Goal: Task Accomplishment & Management: Complete application form

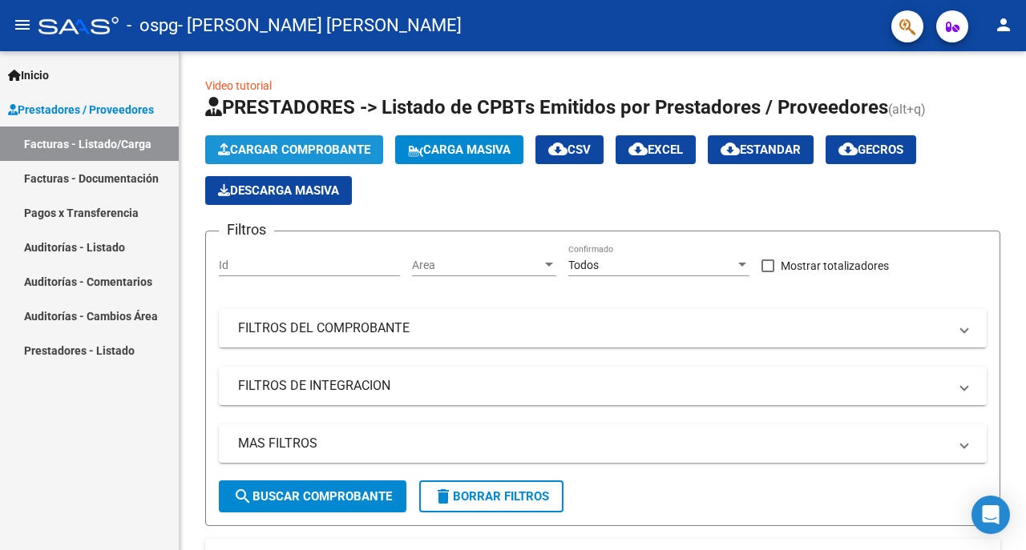
click at [319, 147] on span "Cargar Comprobante" at bounding box center [294, 150] width 152 height 14
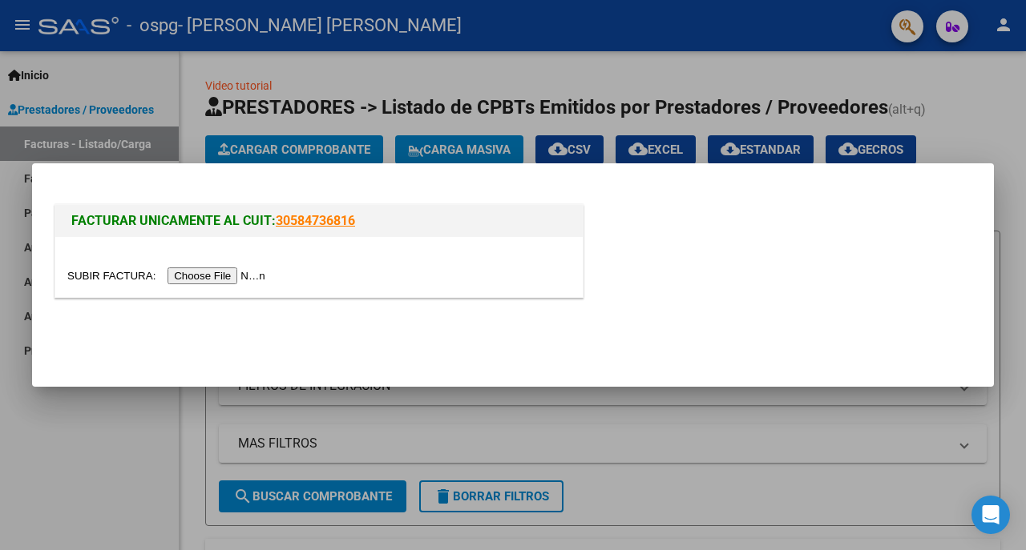
click at [236, 278] on input "file" at bounding box center [168, 276] width 203 height 17
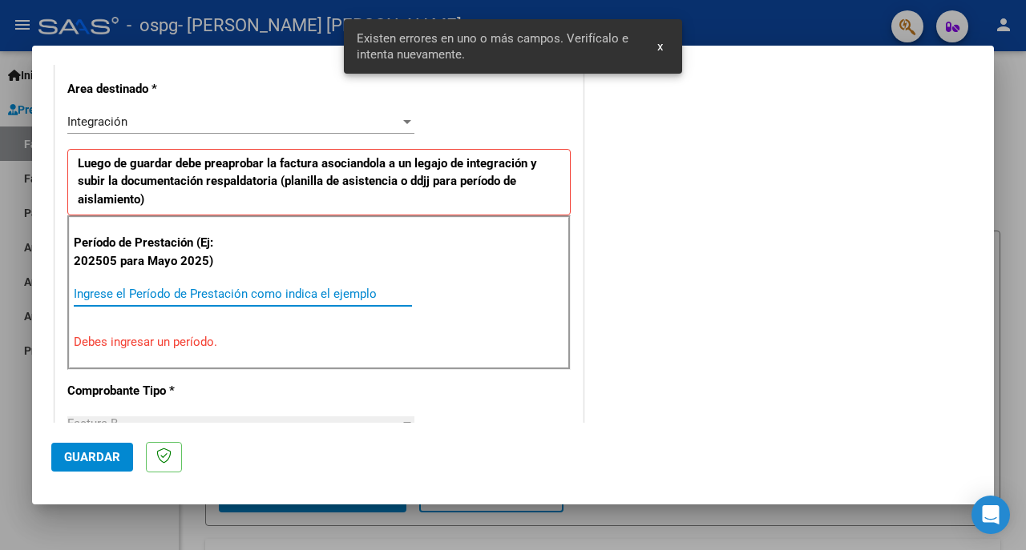
scroll to position [393, 0]
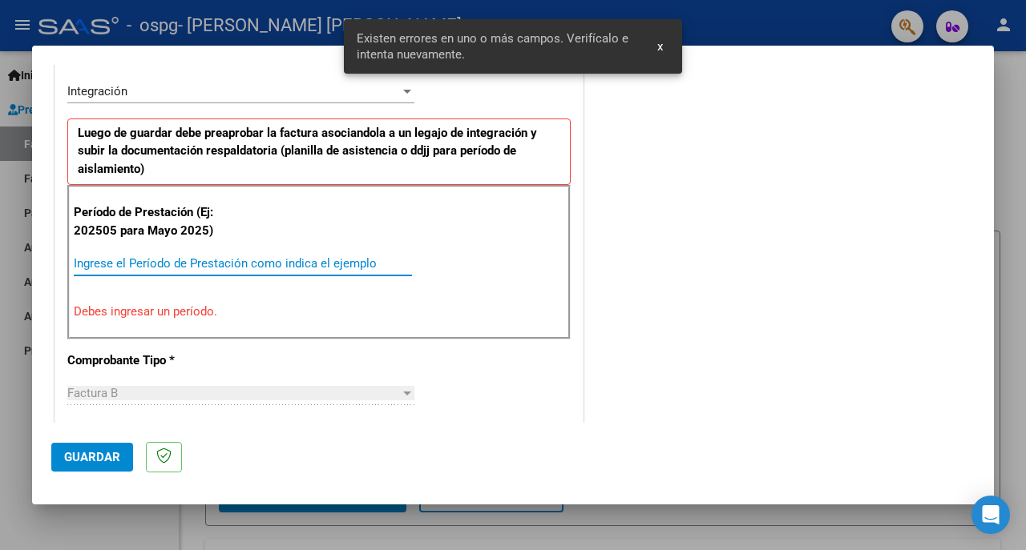
click at [196, 258] on input "Ingrese el Período de Prestación como indica el ejemplo" at bounding box center [243, 263] width 338 height 14
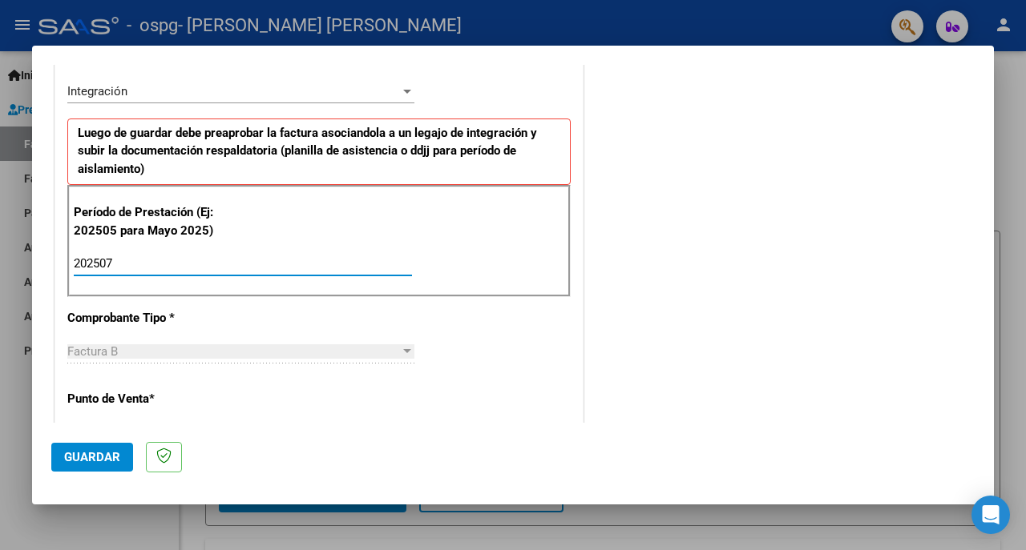
type input "202507"
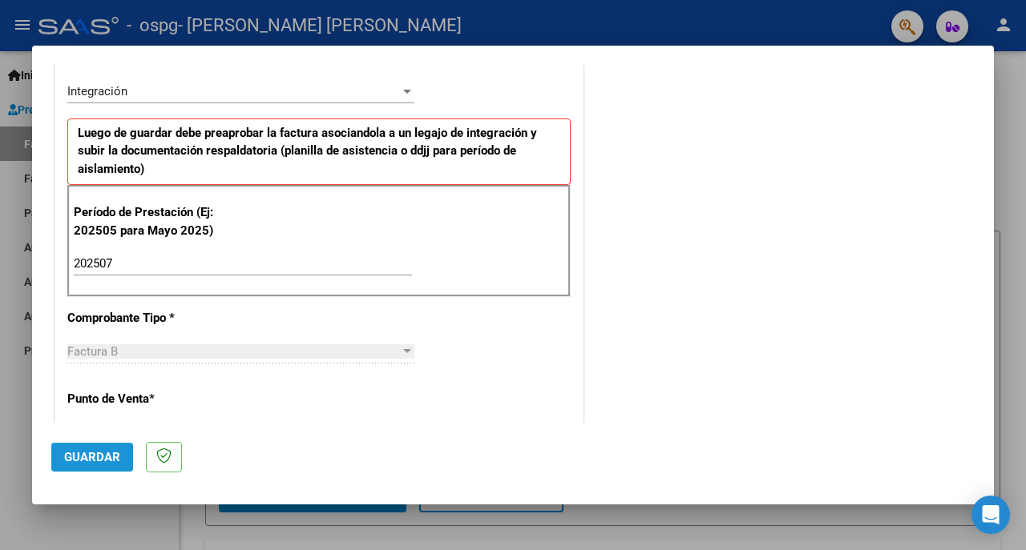
click at [104, 466] on button "Guardar" at bounding box center [92, 457] width 82 height 29
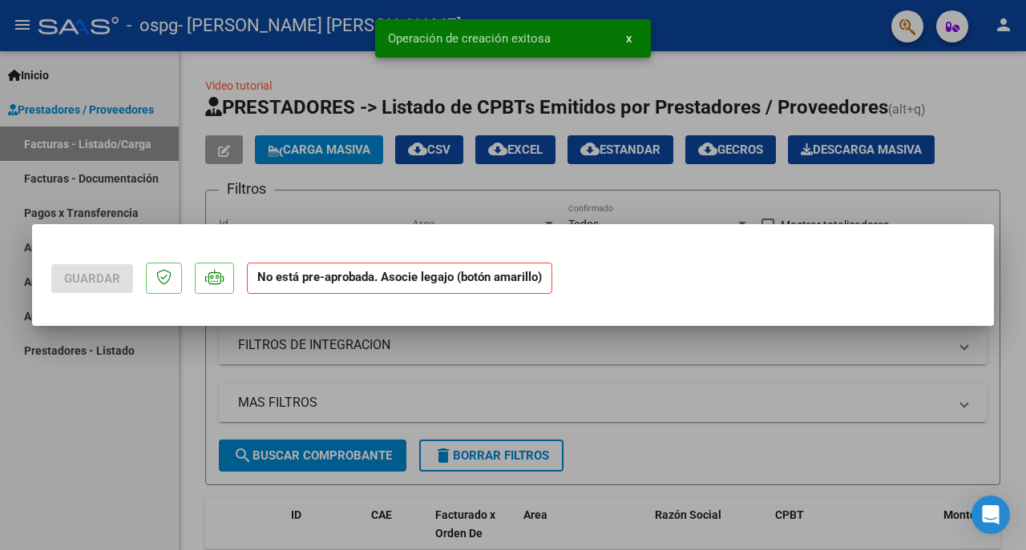
scroll to position [0, 0]
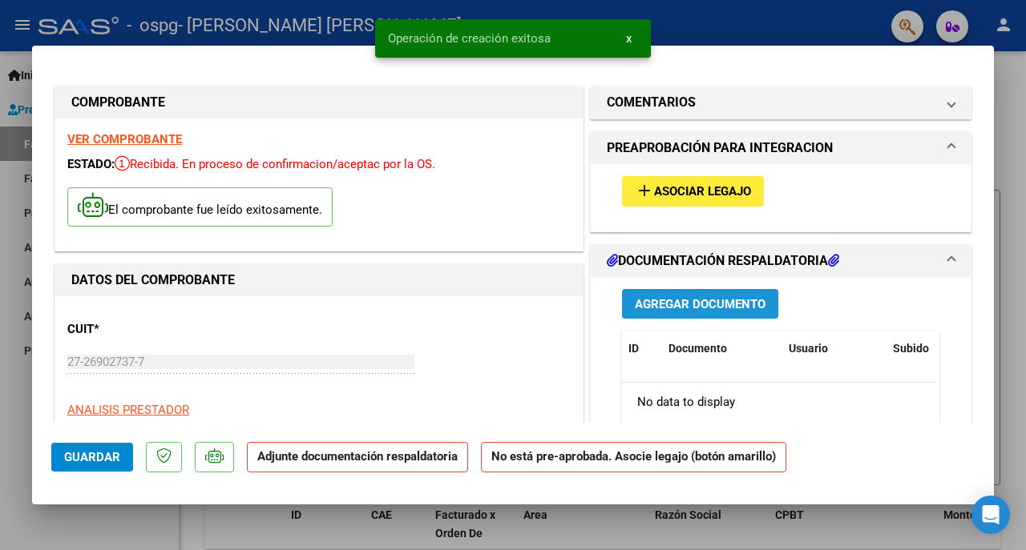
click at [687, 298] on span "Agregar Documento" at bounding box center [700, 304] width 131 height 14
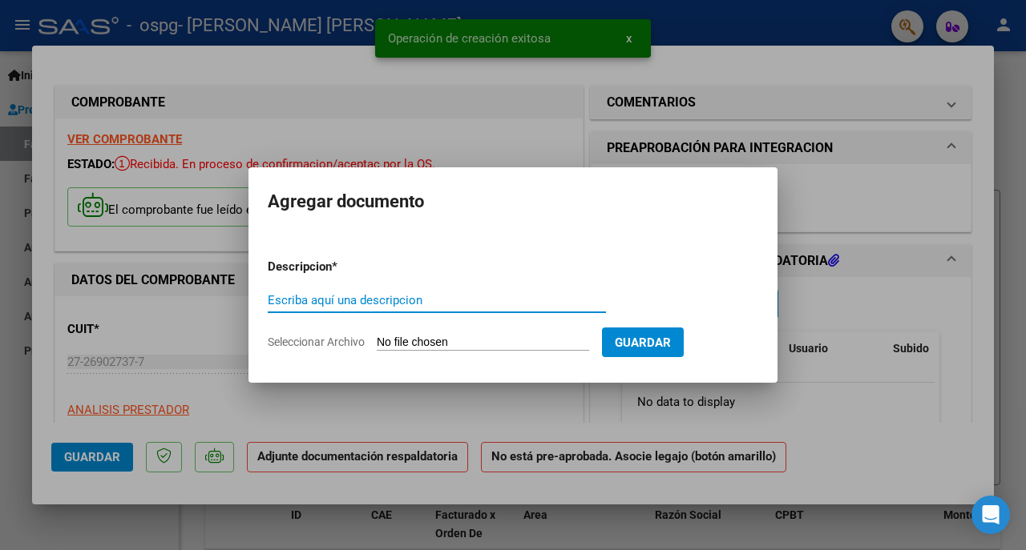
click at [426, 305] on input "Escriba aquí una descripcion" at bounding box center [437, 300] width 338 height 14
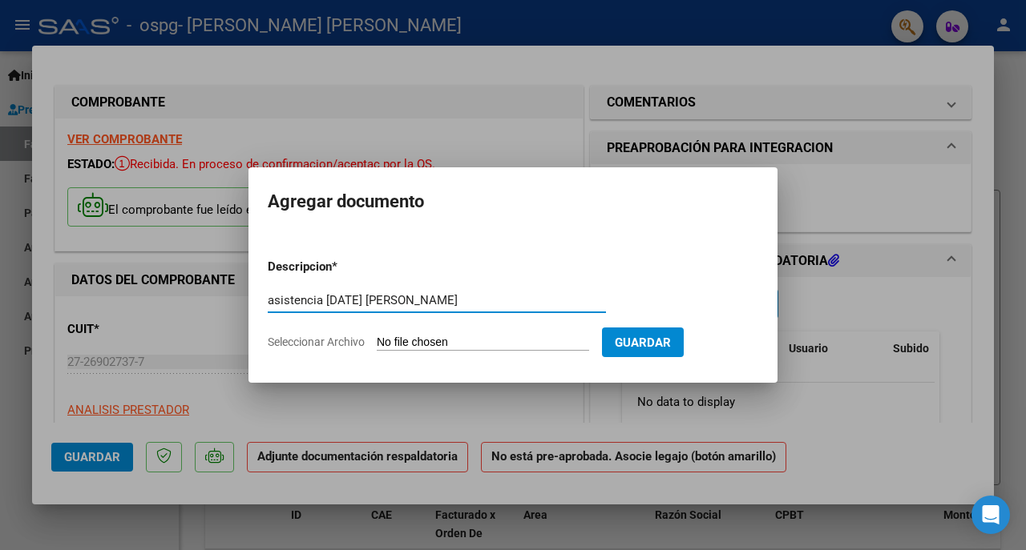
type input "asistencia 2025 agosto Melina Verón"
click at [513, 341] on input "Seleccionar Archivo" at bounding box center [483, 343] width 212 height 15
type input "C:\fakepath\asistencia julio 2025 Melina Verón.pdf"
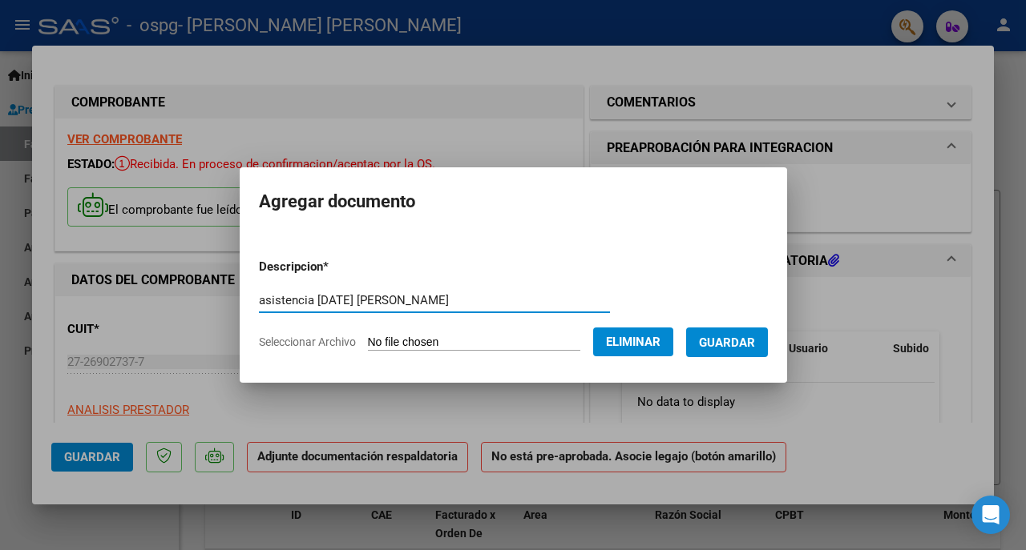
click at [365, 285] on form "Descripcion * asistencia 2025 agosto Melina Verón Escriba aquí una descripcion …" at bounding box center [513, 304] width 509 height 117
type input "asistencia 2025 julio Melina Verón"
click at [643, 344] on span "Eliminar" at bounding box center [633, 342] width 54 height 14
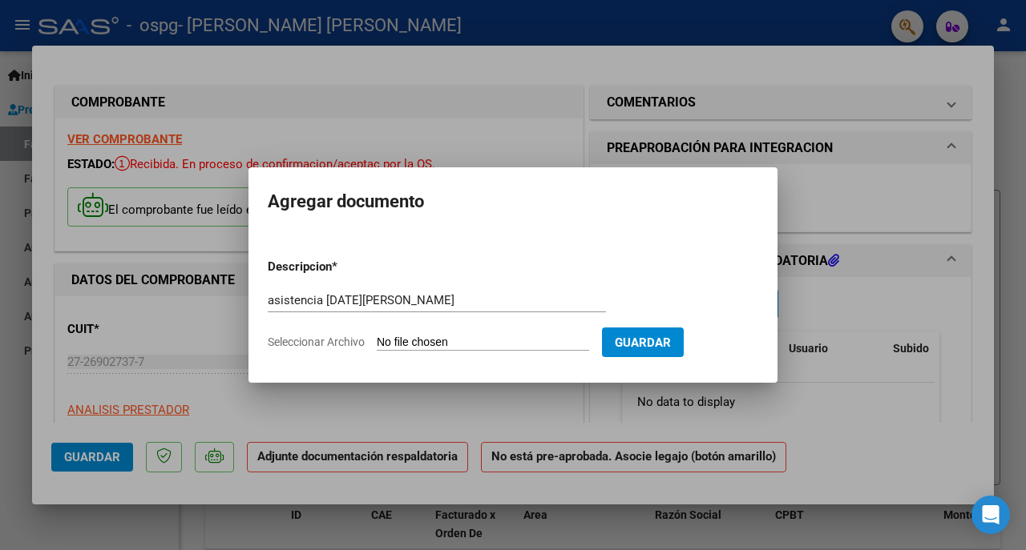
click at [525, 339] on input "Seleccionar Archivo" at bounding box center [483, 343] width 212 height 15
type input "C:\fakepath\asistencia julio 2025 Melina Verón.pdf"
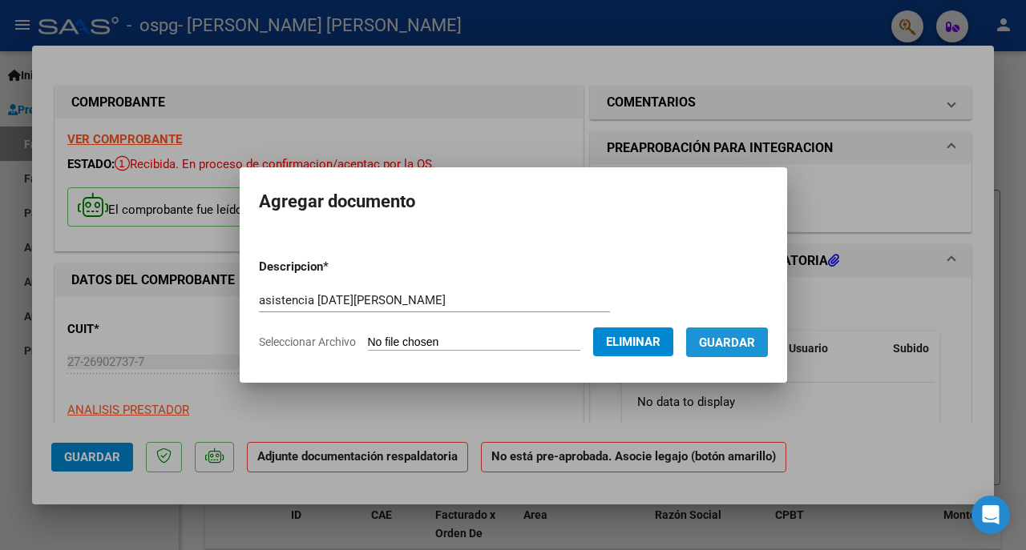
click at [743, 344] on span "Guardar" at bounding box center [727, 343] width 56 height 14
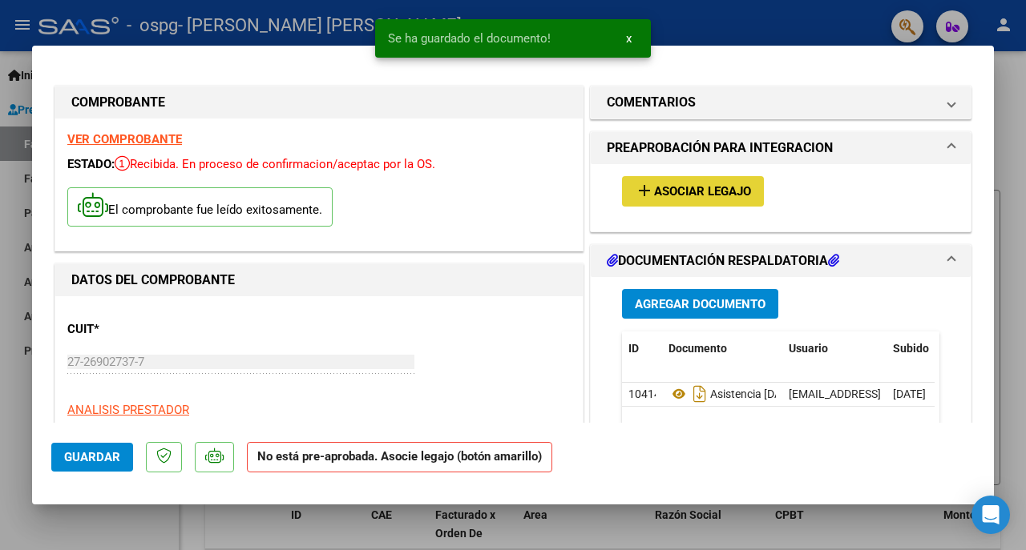
click at [691, 187] on span "Asociar Legajo" at bounding box center [702, 192] width 97 height 14
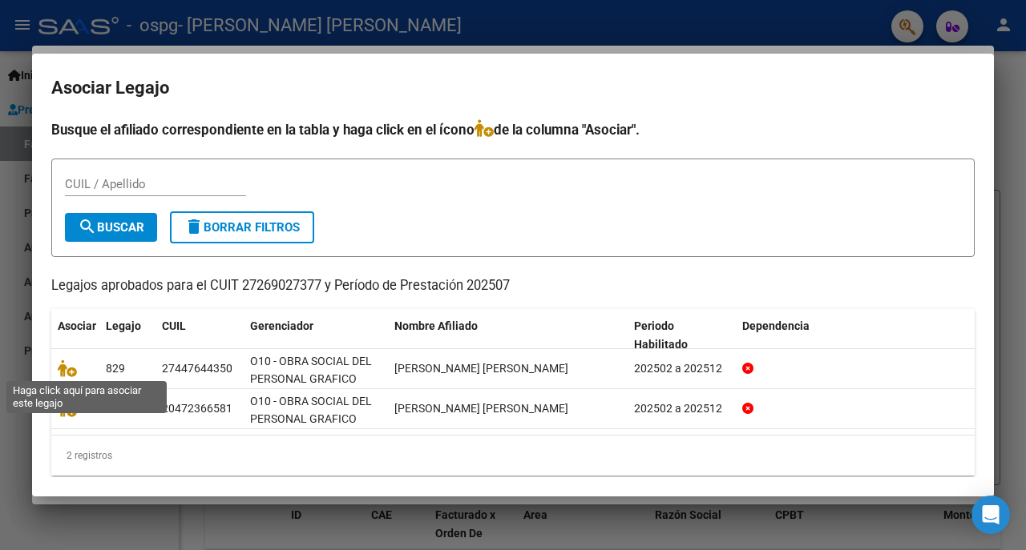
click at [68, 368] on icon at bounding box center [67, 369] width 19 height 18
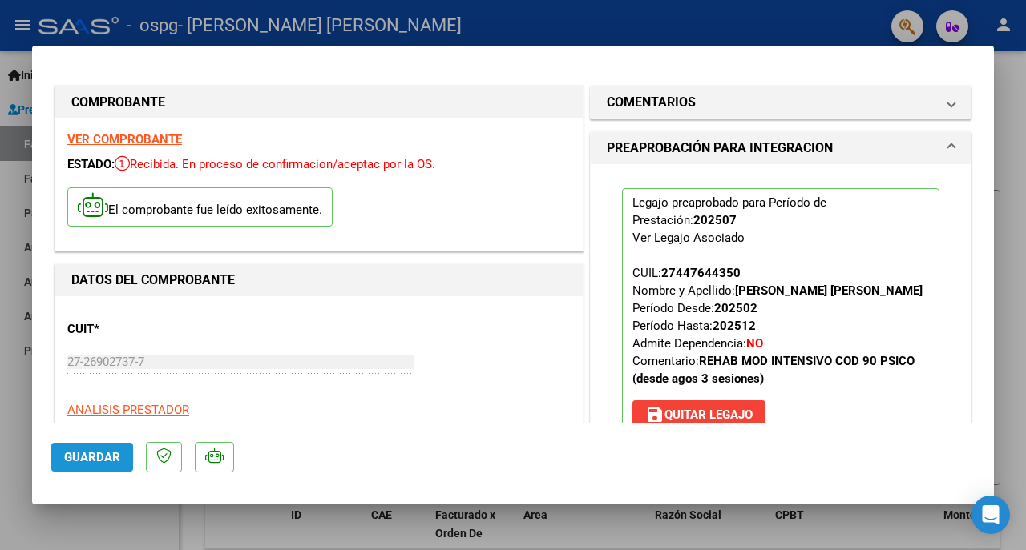
click at [101, 451] on span "Guardar" at bounding box center [92, 457] width 56 height 14
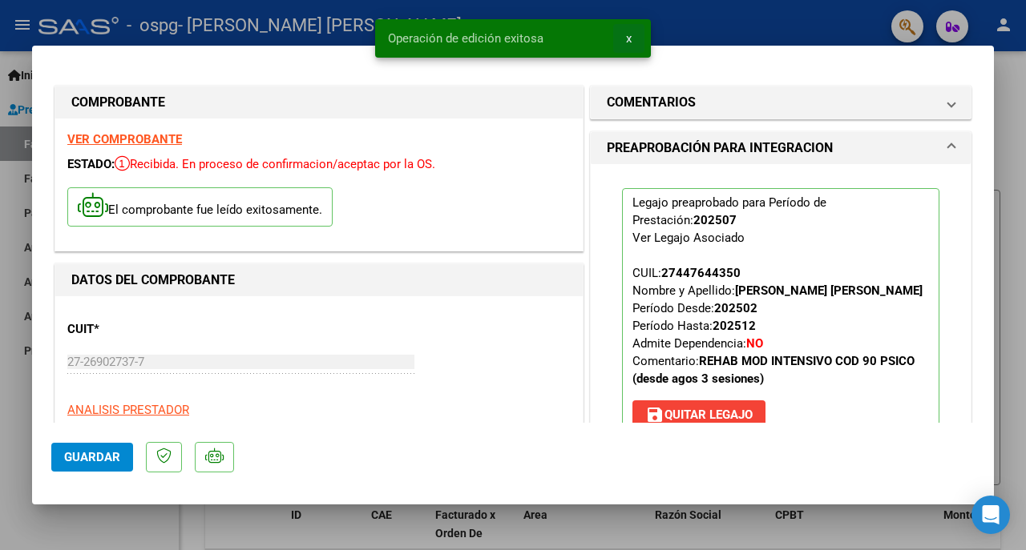
click at [631, 35] on button "x" at bounding box center [628, 38] width 31 height 29
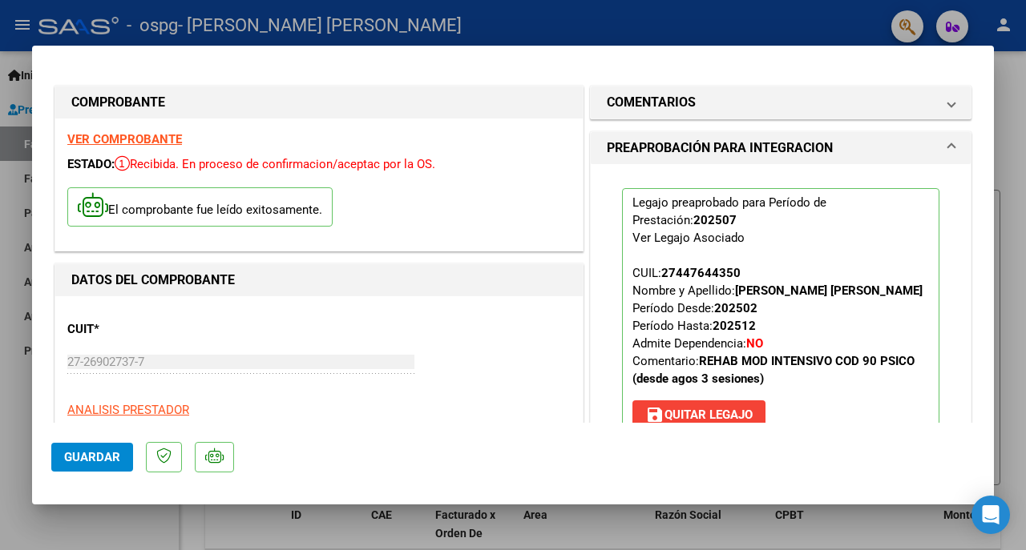
click at [673, 24] on div at bounding box center [513, 275] width 1026 height 550
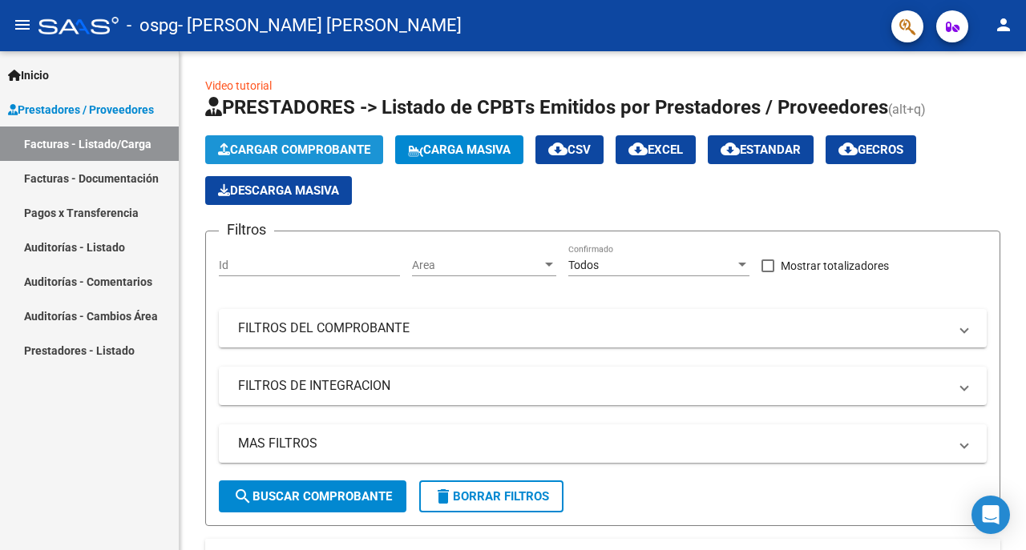
click at [271, 147] on span "Cargar Comprobante" at bounding box center [294, 150] width 152 height 14
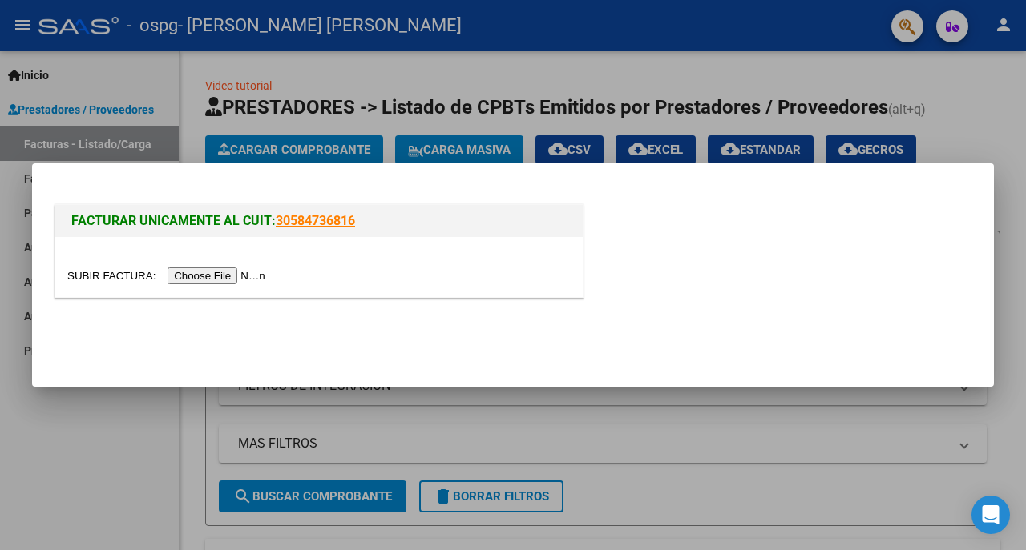
click at [236, 275] on input "file" at bounding box center [168, 276] width 203 height 17
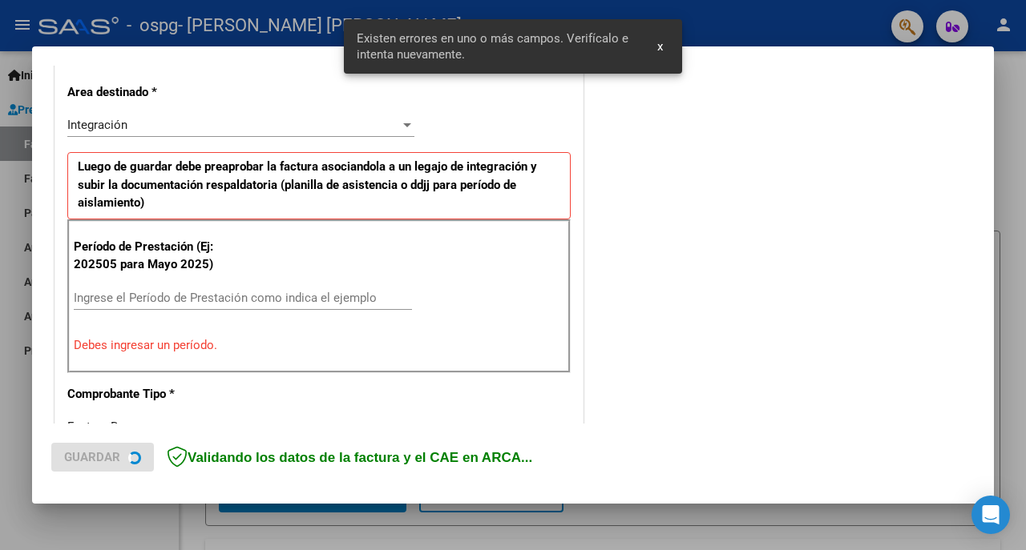
scroll to position [363, 0]
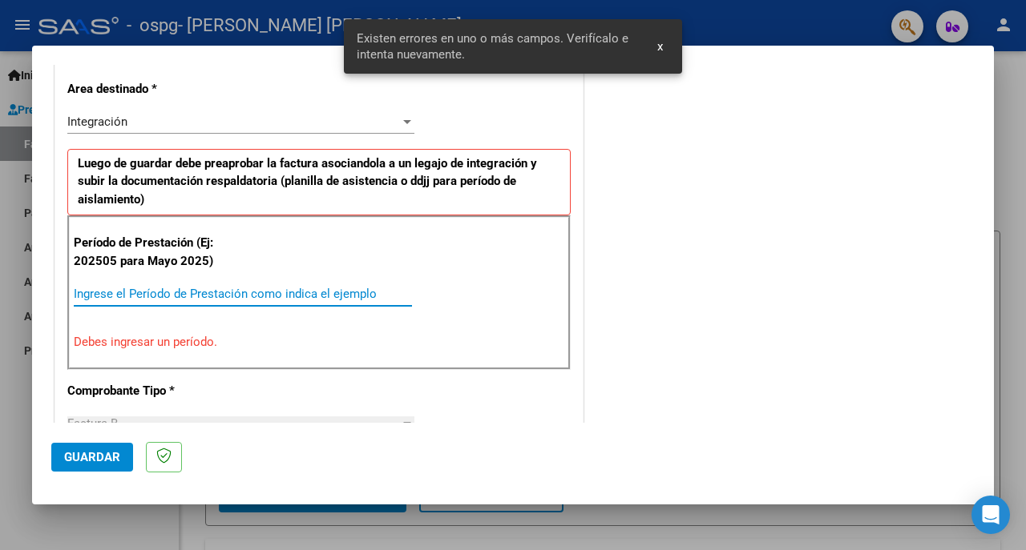
click at [159, 290] on input "Ingrese el Período de Prestación como indica el ejemplo" at bounding box center [243, 294] width 338 height 14
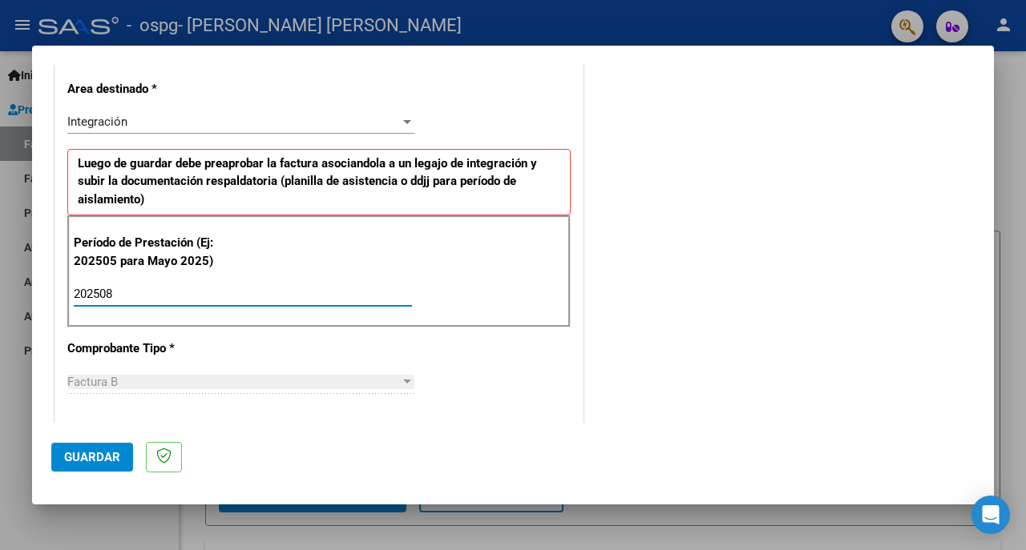
type input "202508"
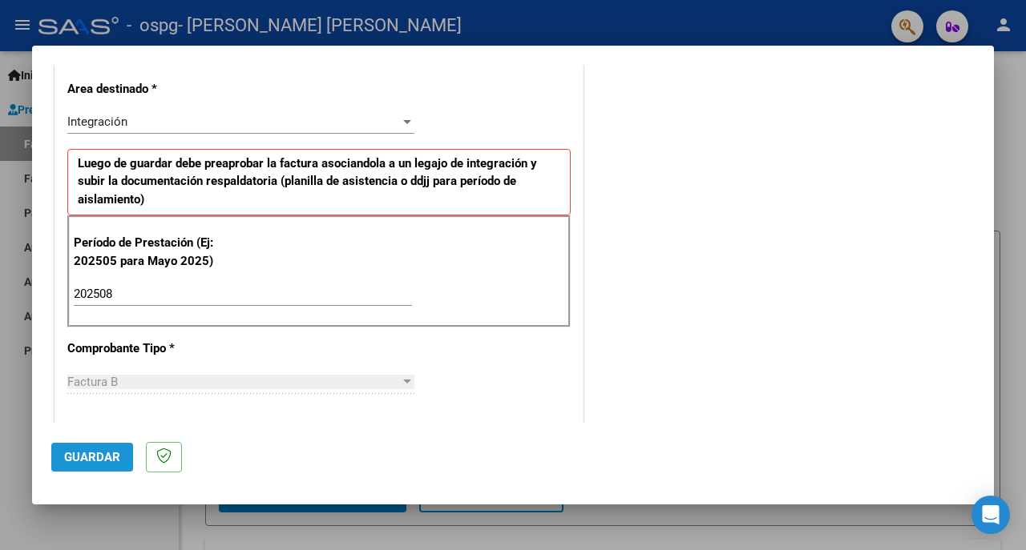
click at [95, 458] on span "Guardar" at bounding box center [92, 457] width 56 height 14
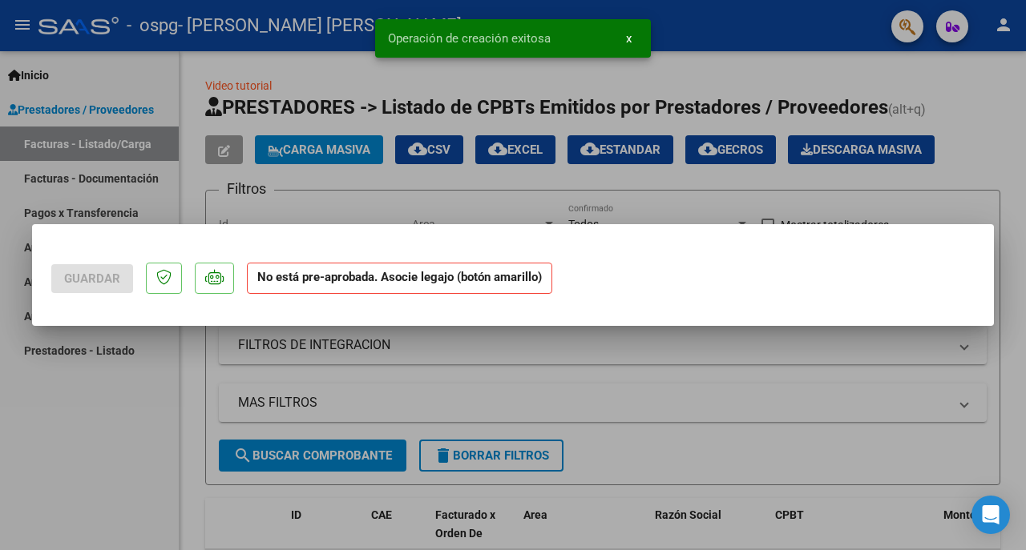
scroll to position [0, 0]
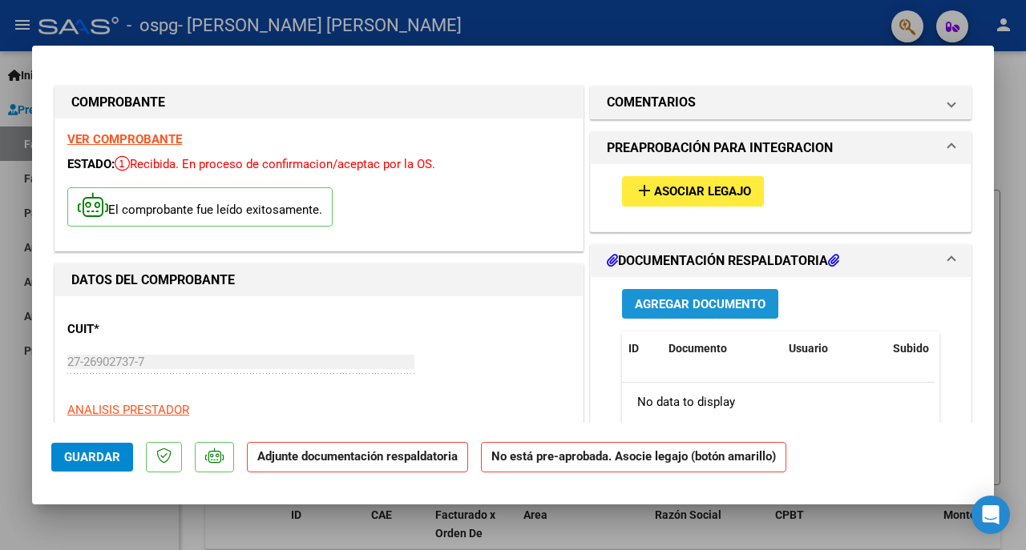
click at [668, 304] on span "Agregar Documento" at bounding box center [700, 304] width 131 height 14
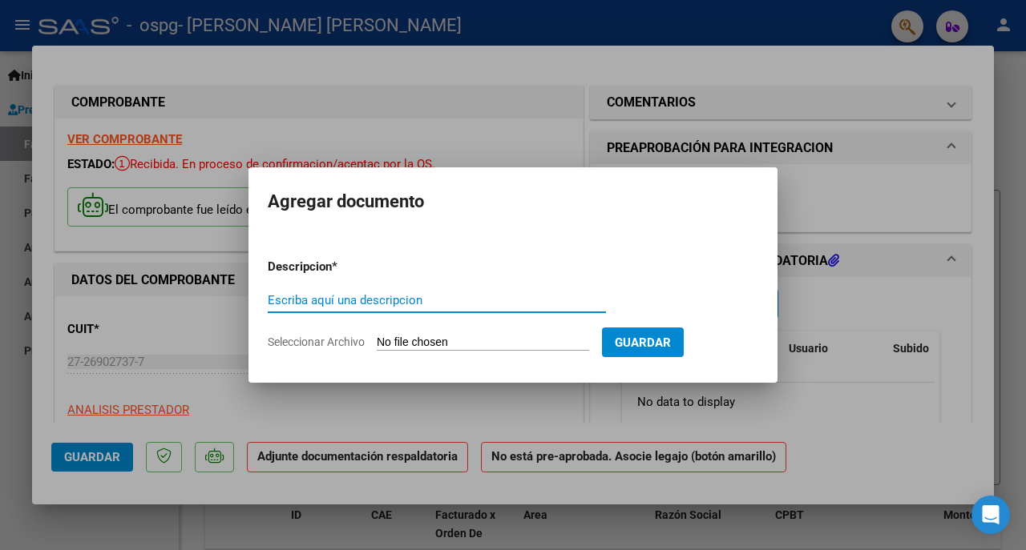
click at [437, 306] on input "Escriba aquí una descripcion" at bounding box center [437, 300] width 338 height 14
type input "asistencia agosto 2025 Melina Verón"
click at [587, 339] on input "Seleccionar Archivo" at bounding box center [483, 343] width 212 height 15
type input "C:\fakepath\asistencia agosto 2025 Melina Verón.pdf"
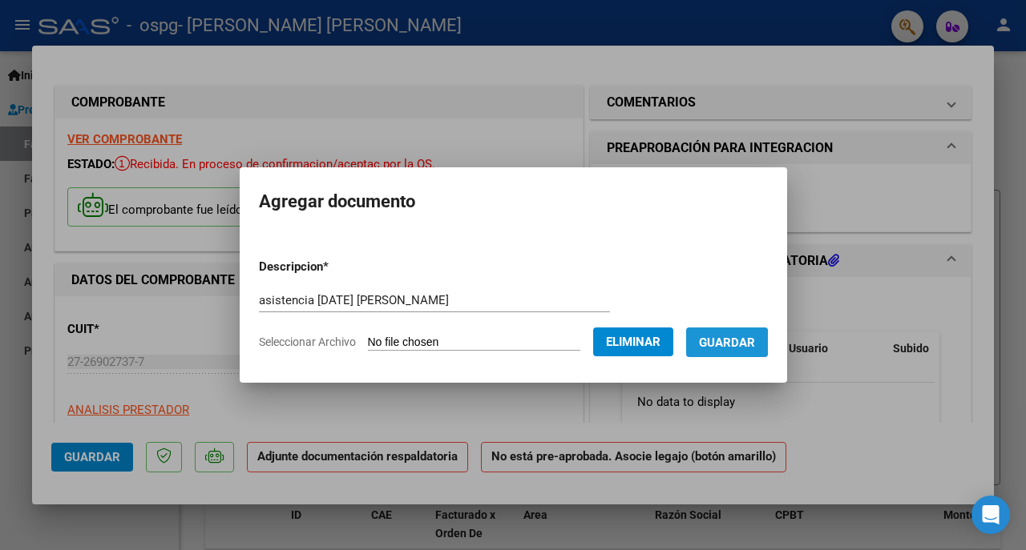
click at [731, 343] on span "Guardar" at bounding box center [727, 343] width 56 height 14
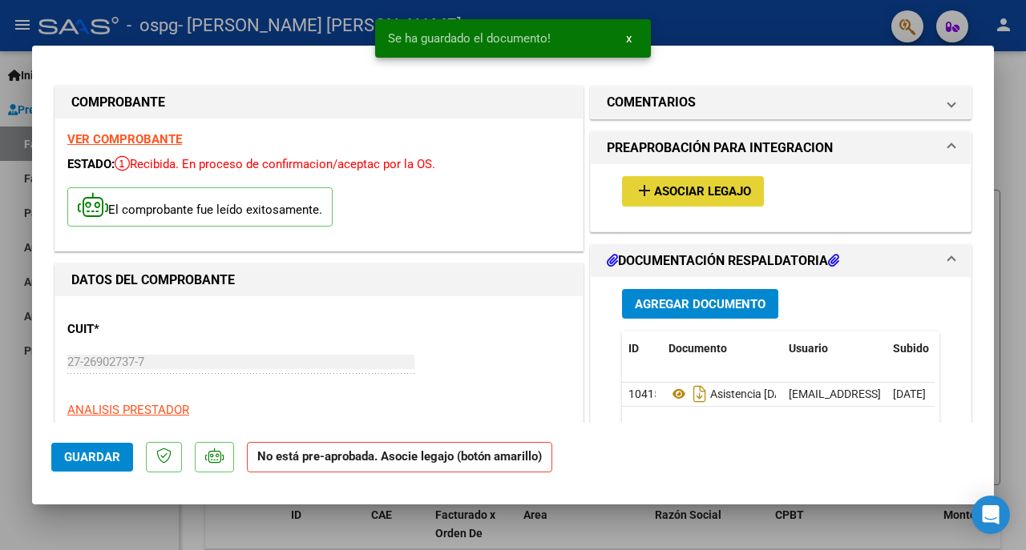
click at [685, 187] on span "Asociar Legajo" at bounding box center [702, 192] width 97 height 14
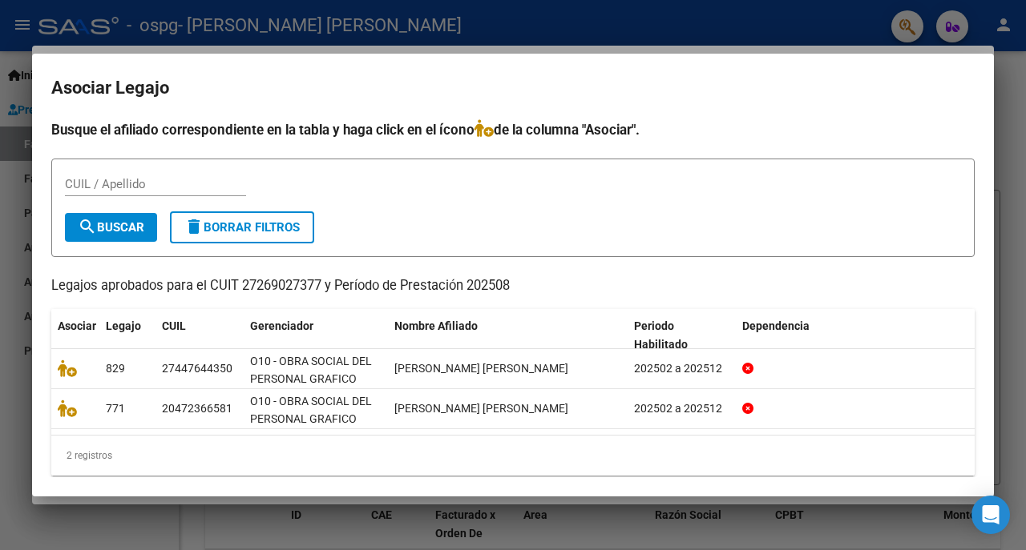
click at [56, 365] on datatable-body-cell at bounding box center [75, 368] width 48 height 39
click at [69, 369] on icon at bounding box center [67, 369] width 19 height 18
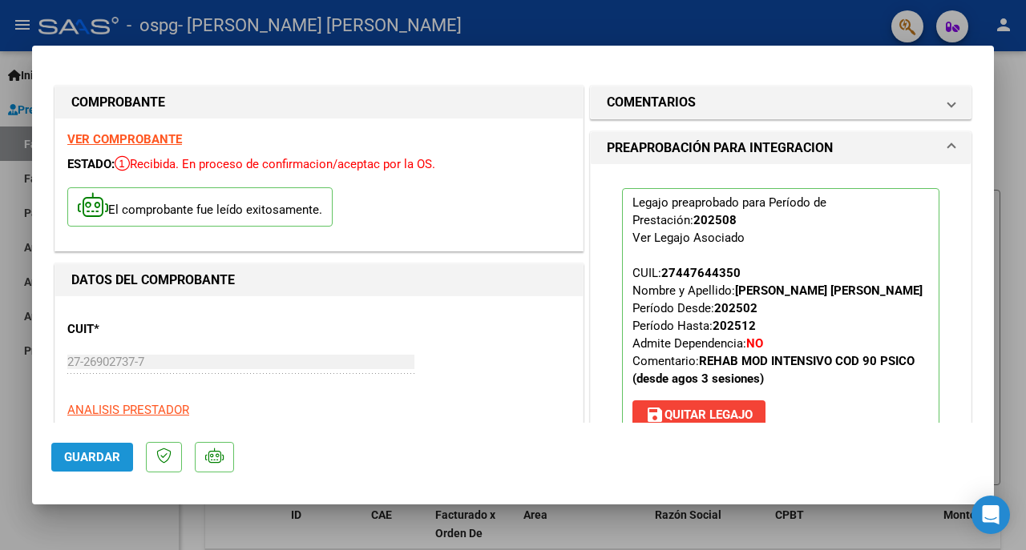
click at [98, 456] on span "Guardar" at bounding box center [92, 457] width 56 height 14
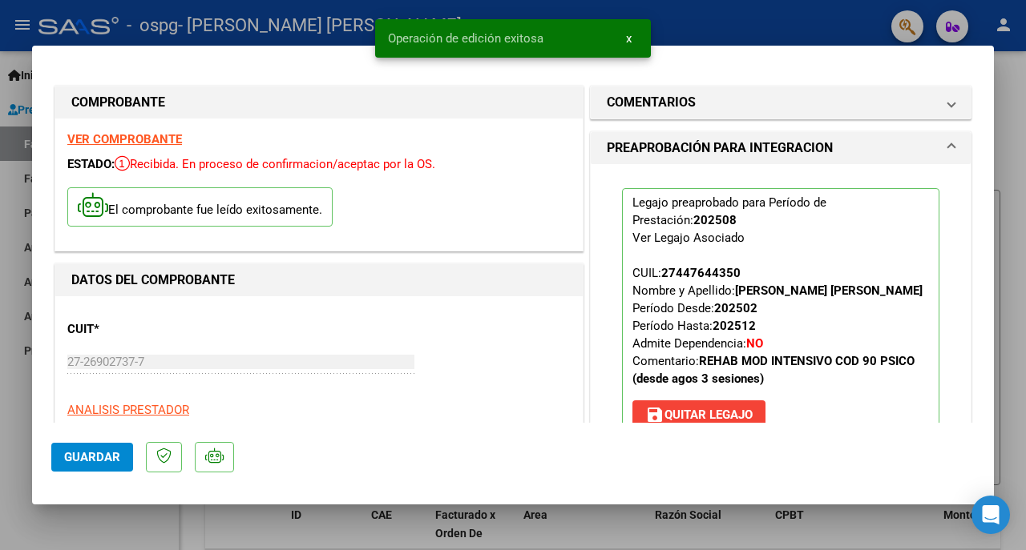
click at [44, 535] on div at bounding box center [513, 275] width 1026 height 550
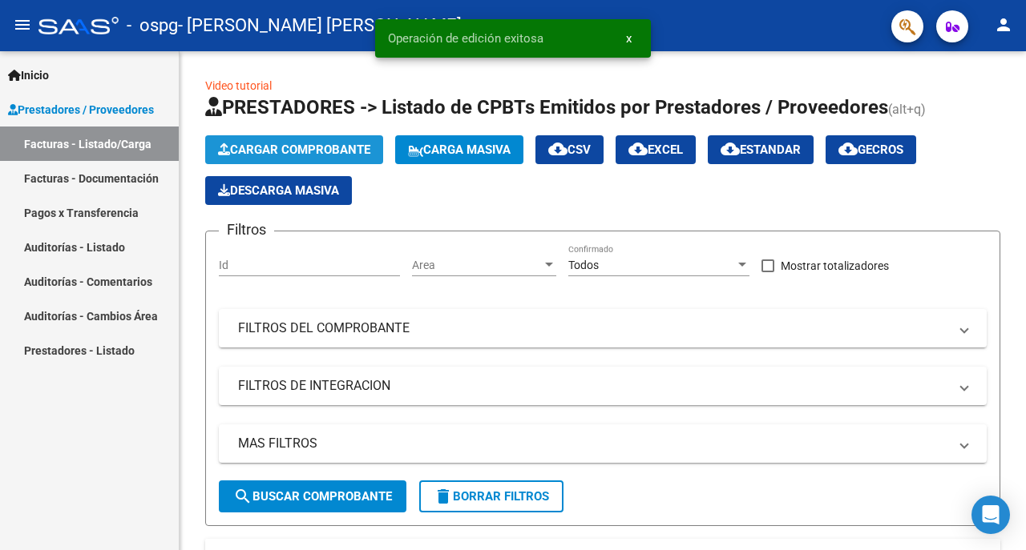
click at [278, 139] on button "Cargar Comprobante" at bounding box center [294, 149] width 178 height 29
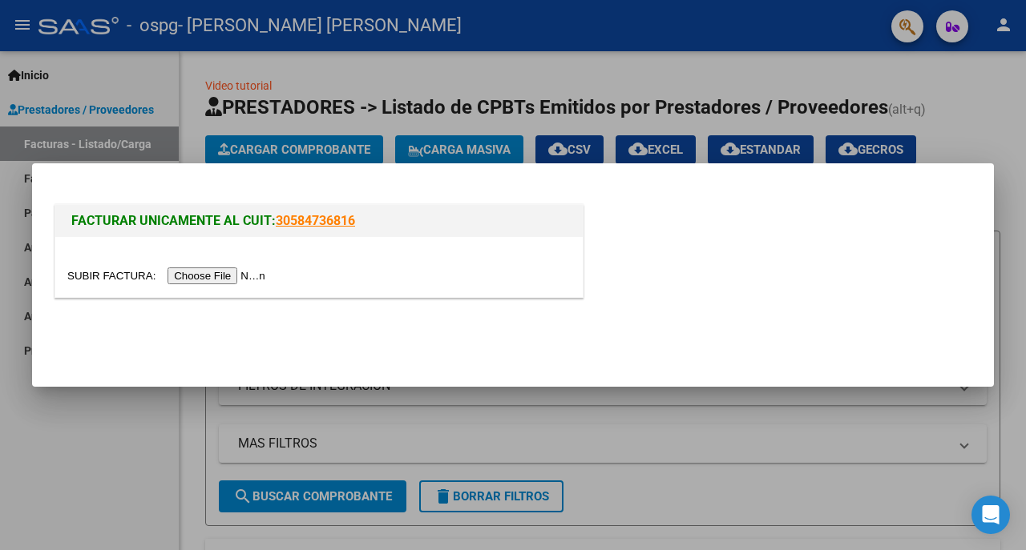
click at [205, 276] on input "file" at bounding box center [168, 276] width 203 height 17
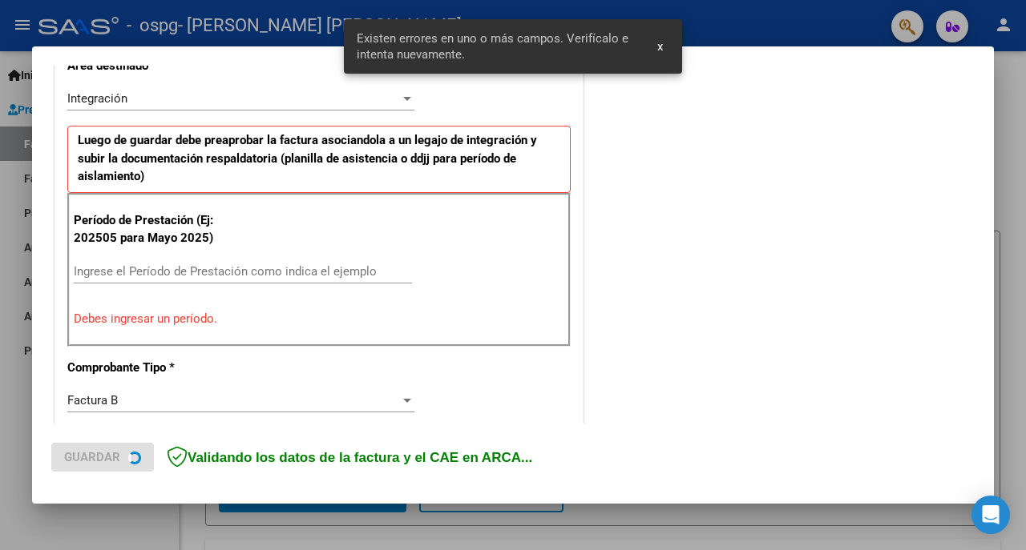
scroll to position [393, 0]
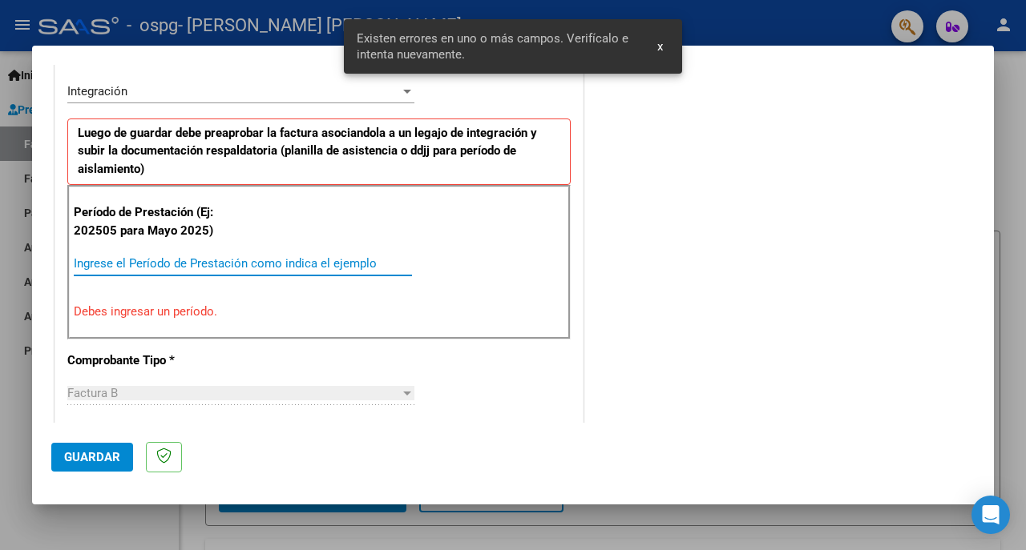
click at [147, 257] on input "Ingrese el Período de Prestación como indica el ejemplo" at bounding box center [243, 263] width 338 height 14
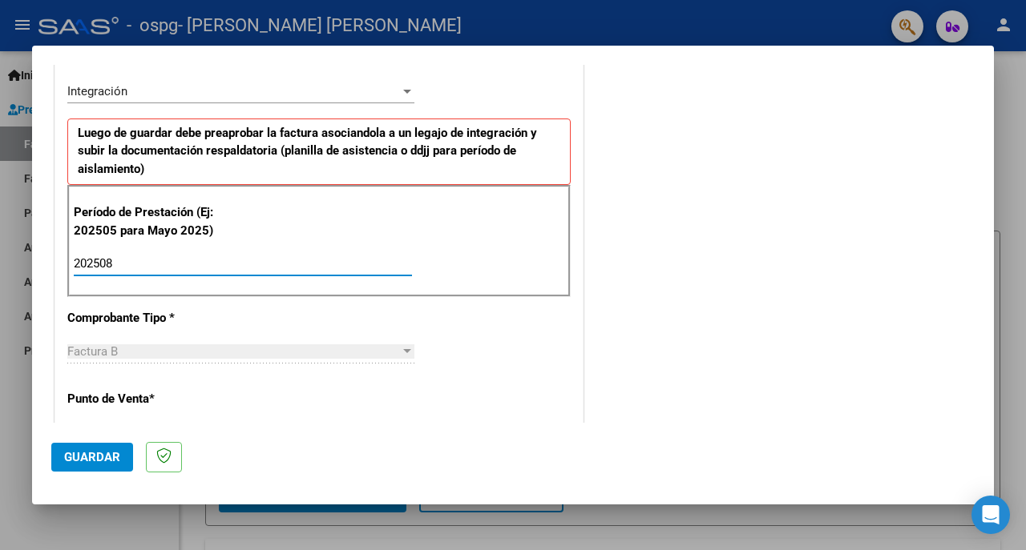
type input "202508"
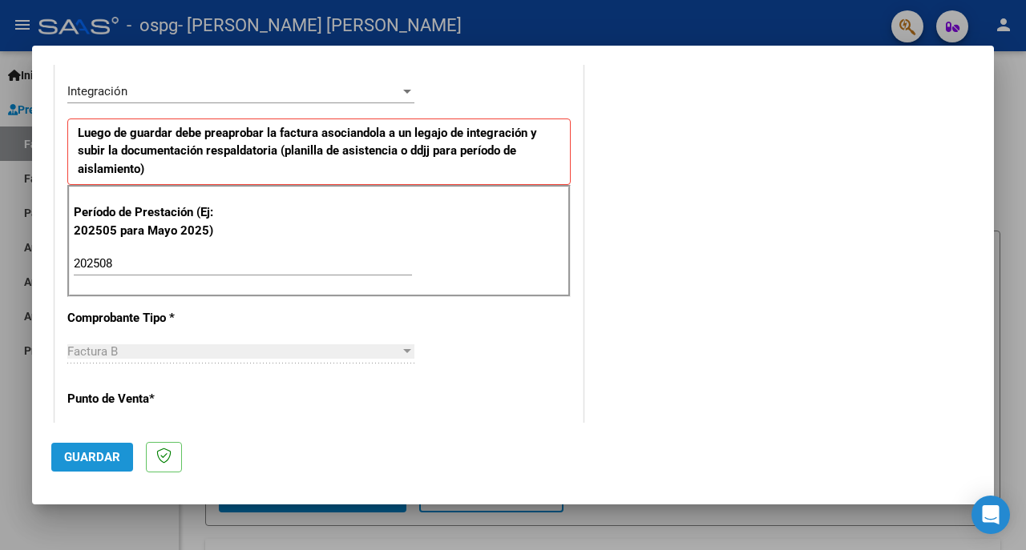
click at [80, 463] on span "Guardar" at bounding box center [92, 457] width 56 height 14
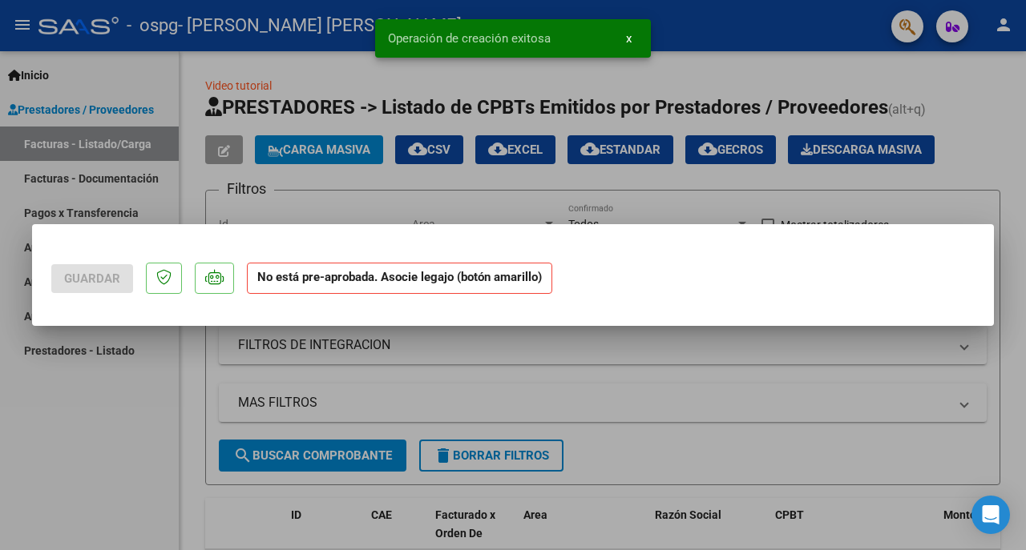
scroll to position [0, 0]
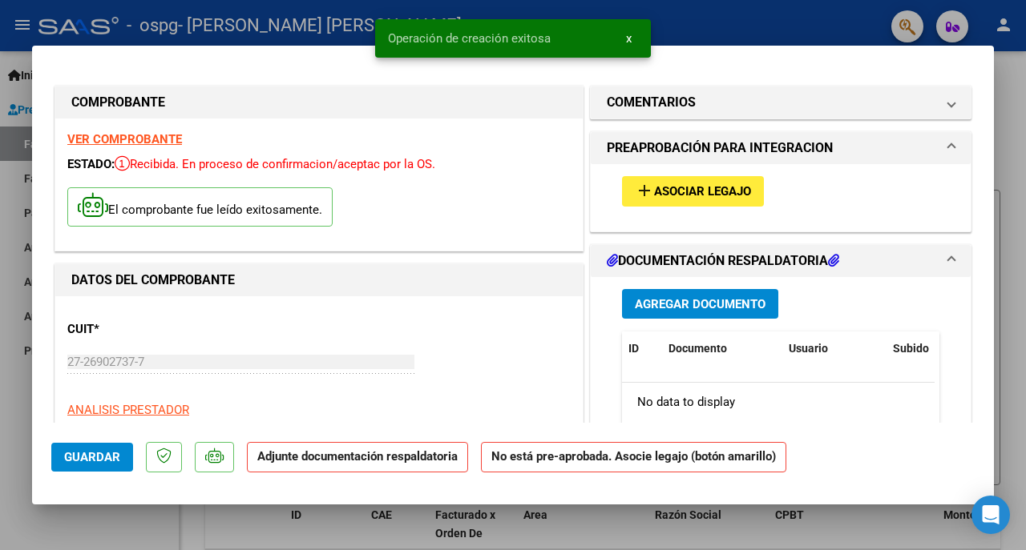
click at [707, 297] on span "Agregar Documento" at bounding box center [700, 304] width 131 height 14
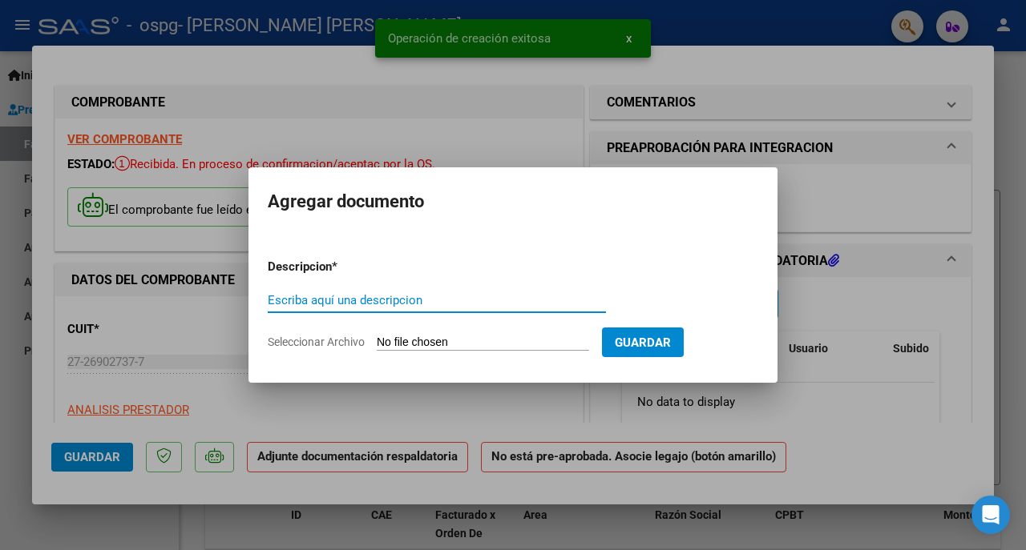
click at [440, 301] on input "Escriba aquí una descripcion" at bounding box center [437, 300] width 338 height 14
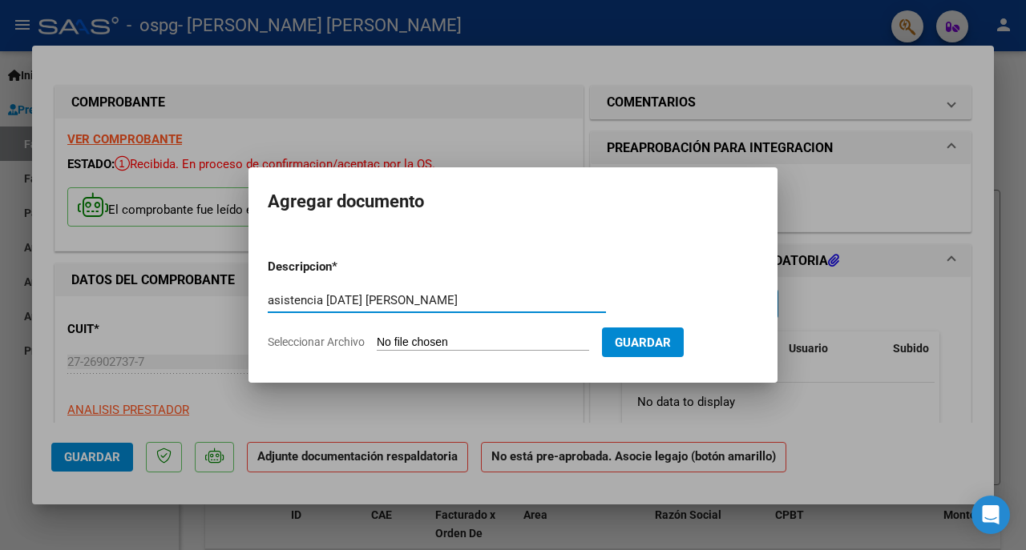
type input "asistencia agosto 2025 Santiago Cabral"
click at [496, 345] on input "Seleccionar Archivo" at bounding box center [483, 343] width 212 height 15
type input "C:\fakepath\asistencia agosto 2025 Sanitago Cabral.pdf"
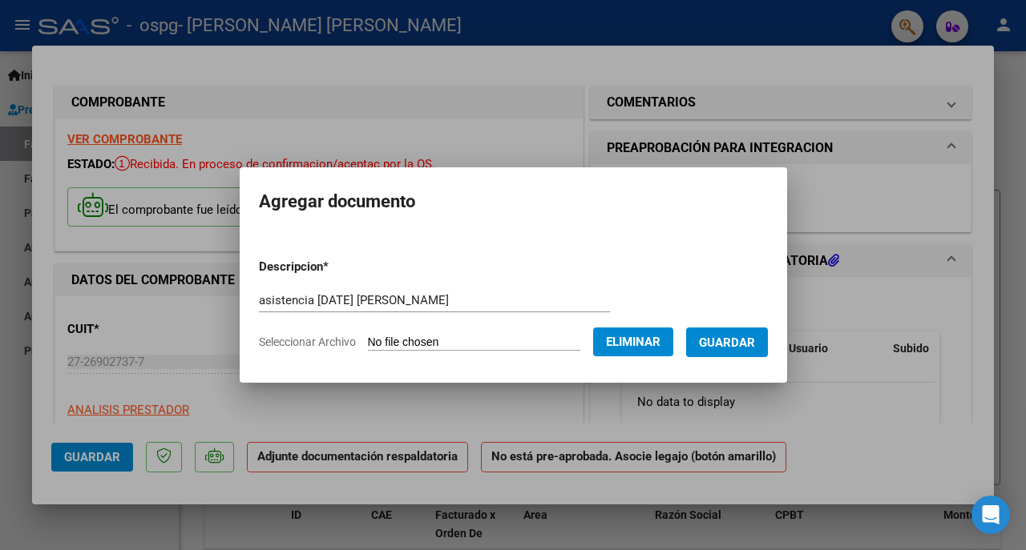
click at [755, 340] on span "Guardar" at bounding box center [727, 343] width 56 height 14
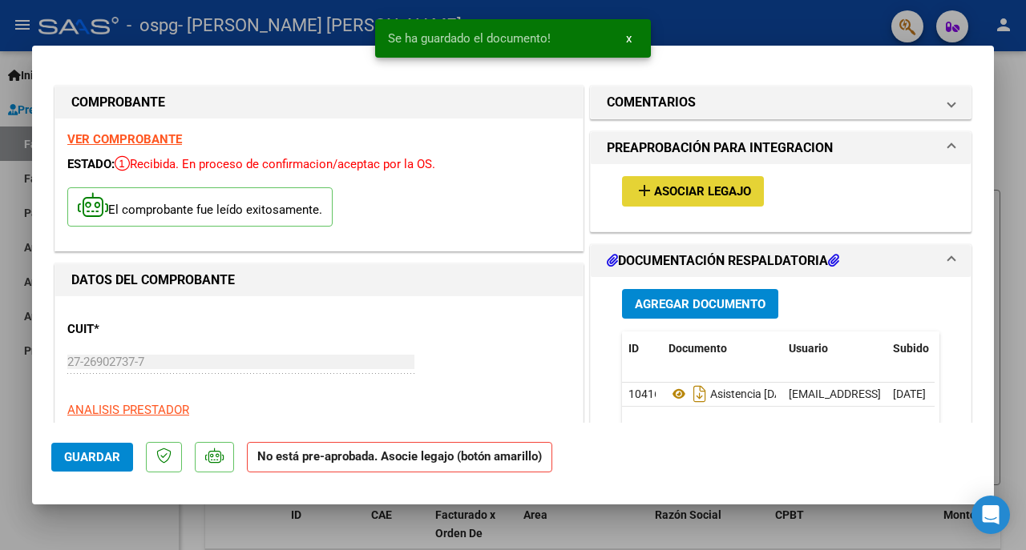
click at [706, 185] on span "Asociar Legajo" at bounding box center [702, 192] width 97 height 14
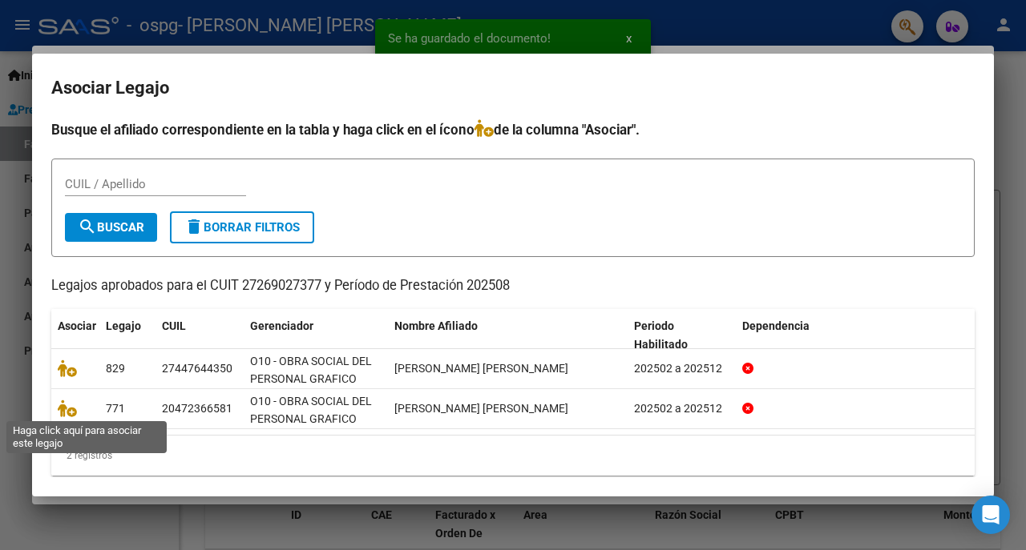
click at [72, 406] on icon at bounding box center [67, 409] width 19 height 18
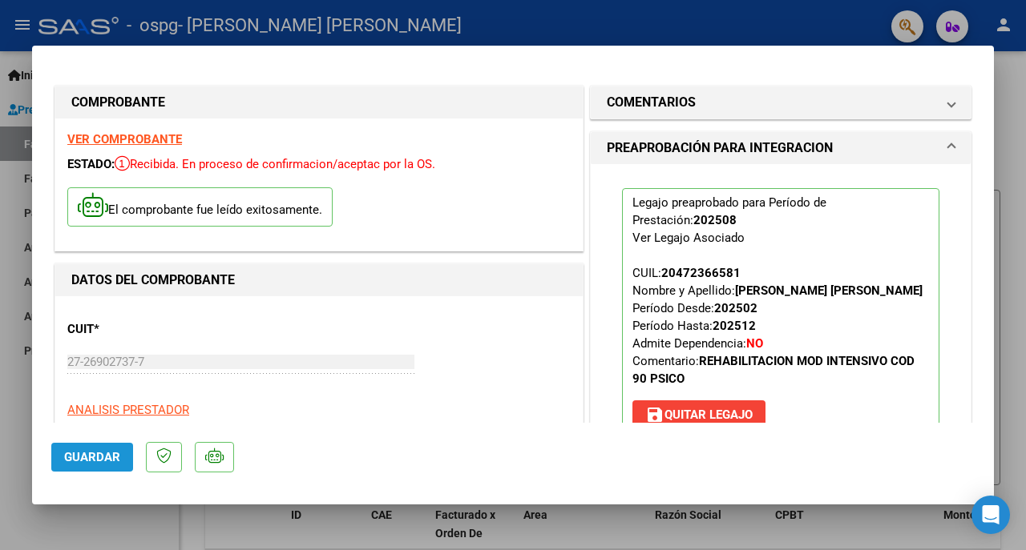
click at [98, 463] on span "Guardar" at bounding box center [92, 457] width 56 height 14
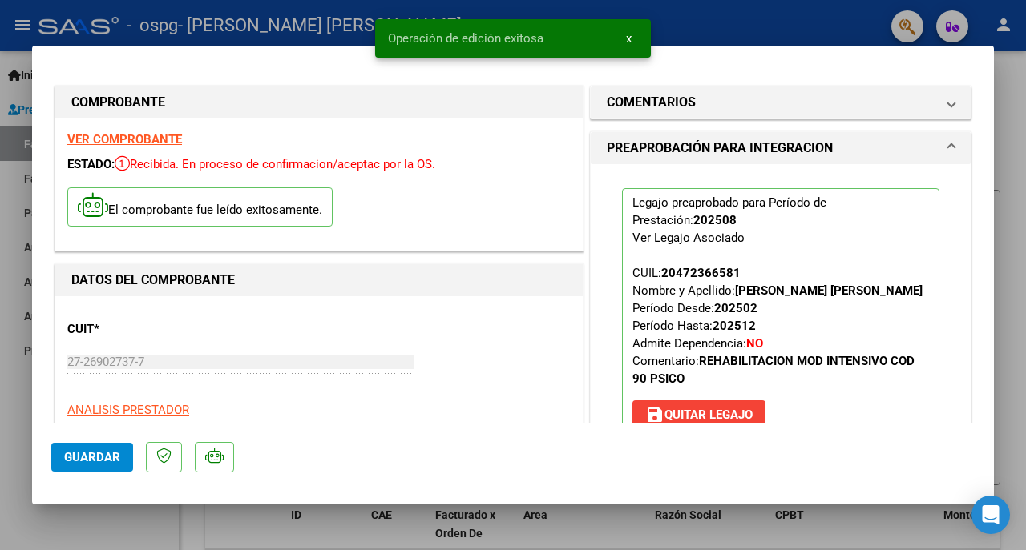
click at [83, 525] on div at bounding box center [513, 275] width 1026 height 550
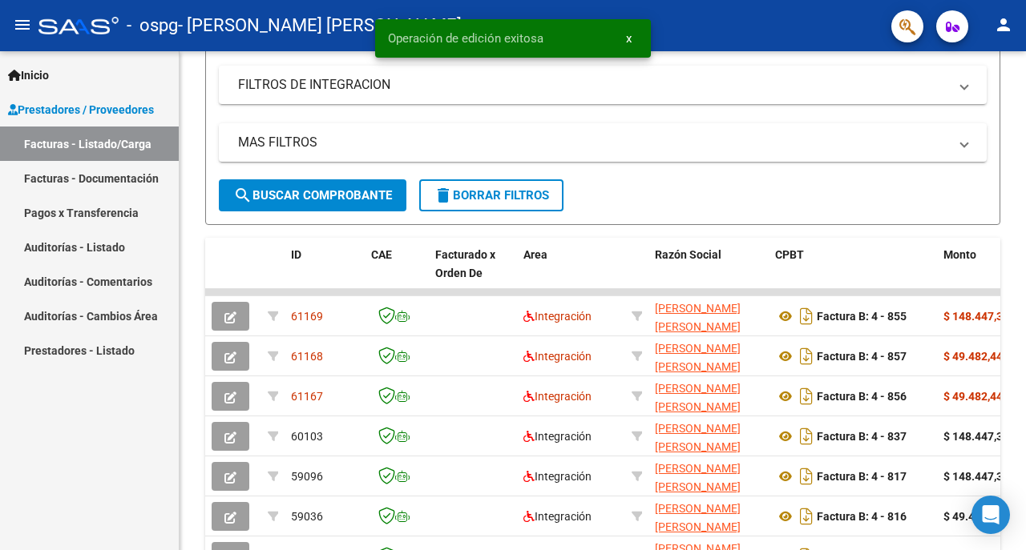
scroll to position [21, 0]
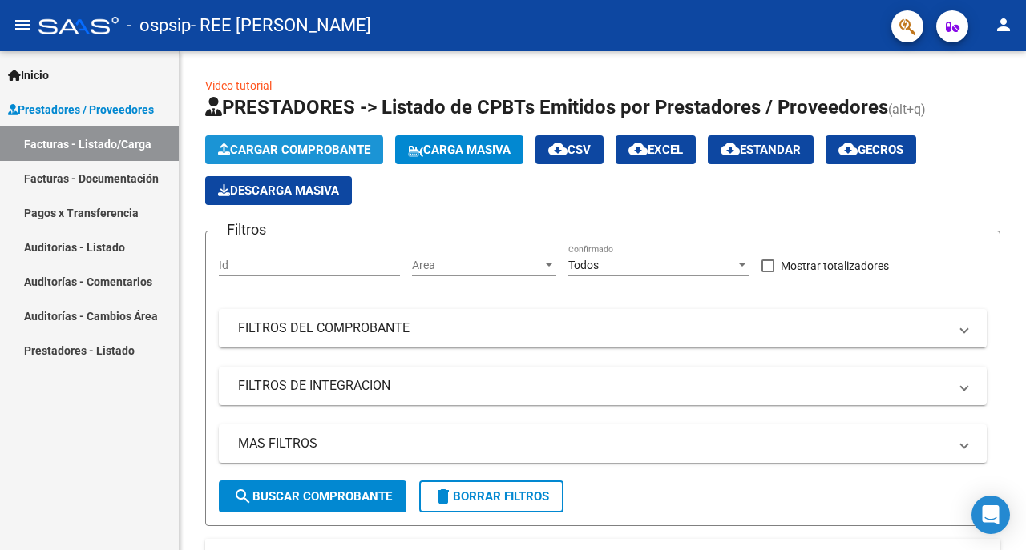
click at [362, 147] on span "Cargar Comprobante" at bounding box center [294, 150] width 152 height 14
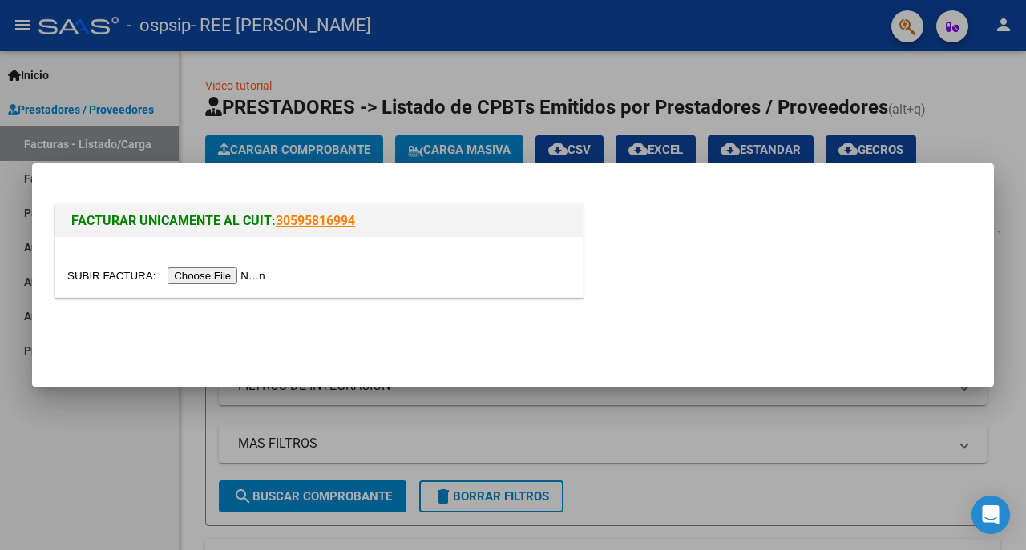
click at [250, 271] on input "file" at bounding box center [168, 276] width 203 height 17
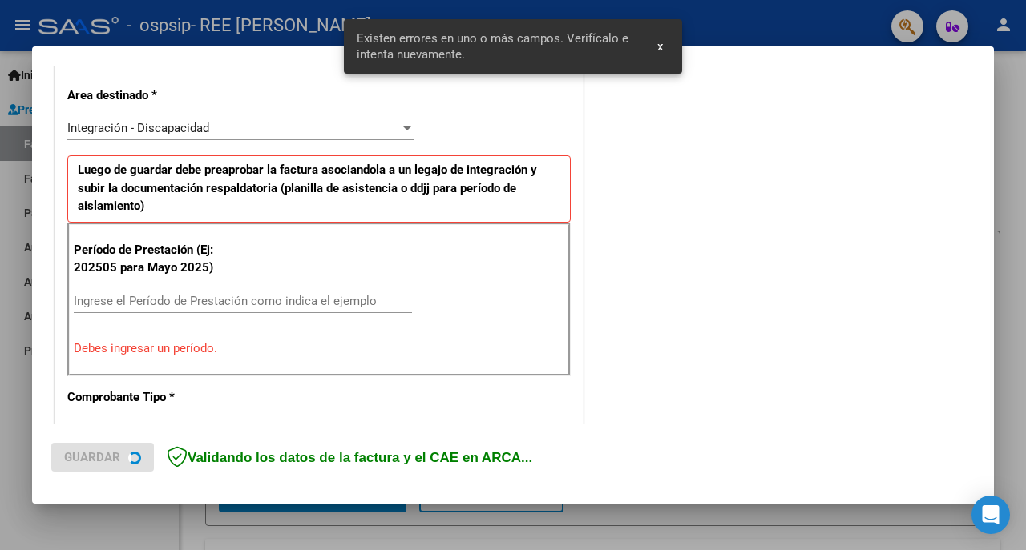
scroll to position [363, 0]
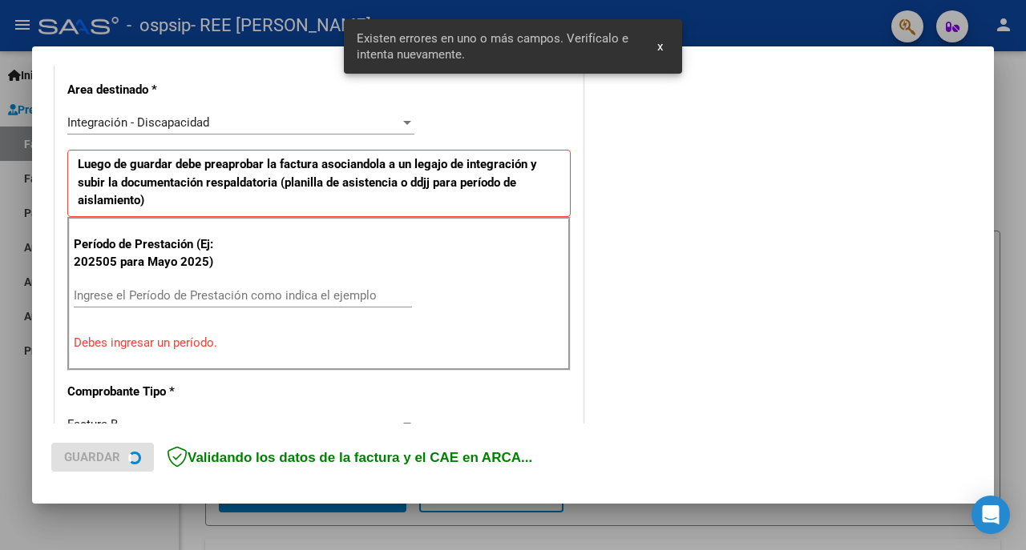
click at [201, 293] on input "Ingrese el Período de Prestación como indica el ejemplo" at bounding box center [243, 295] width 338 height 14
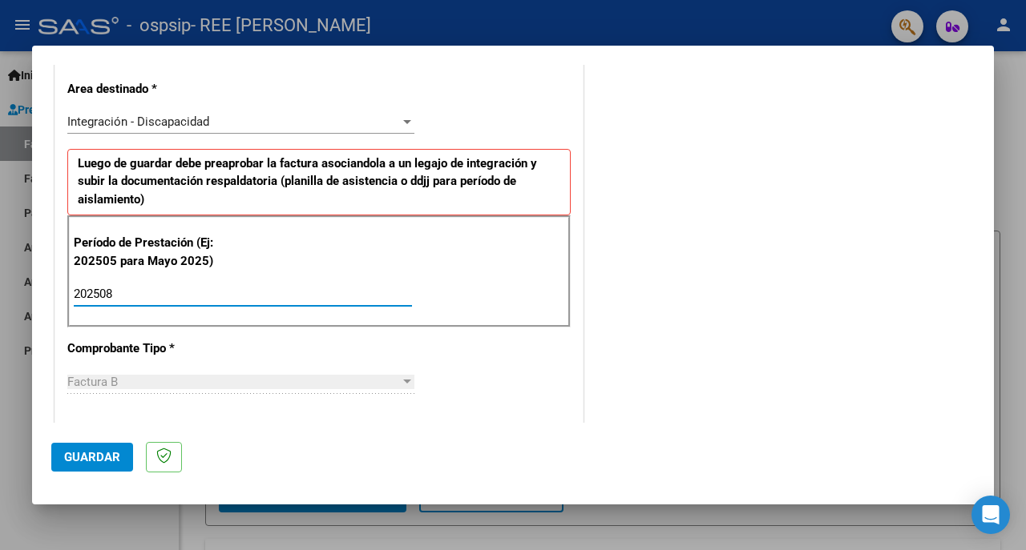
type input "202508"
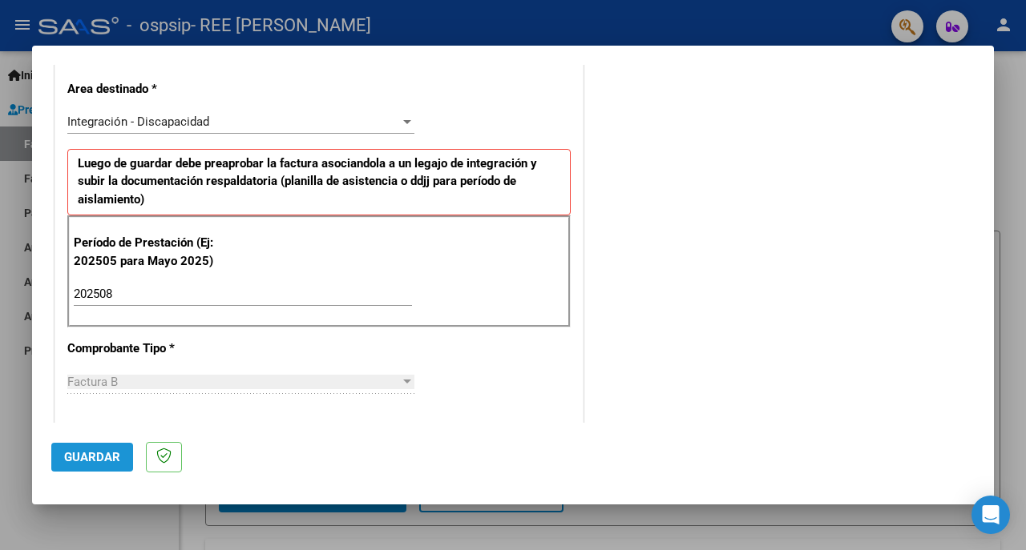
click at [70, 463] on span "Guardar" at bounding box center [92, 457] width 56 height 14
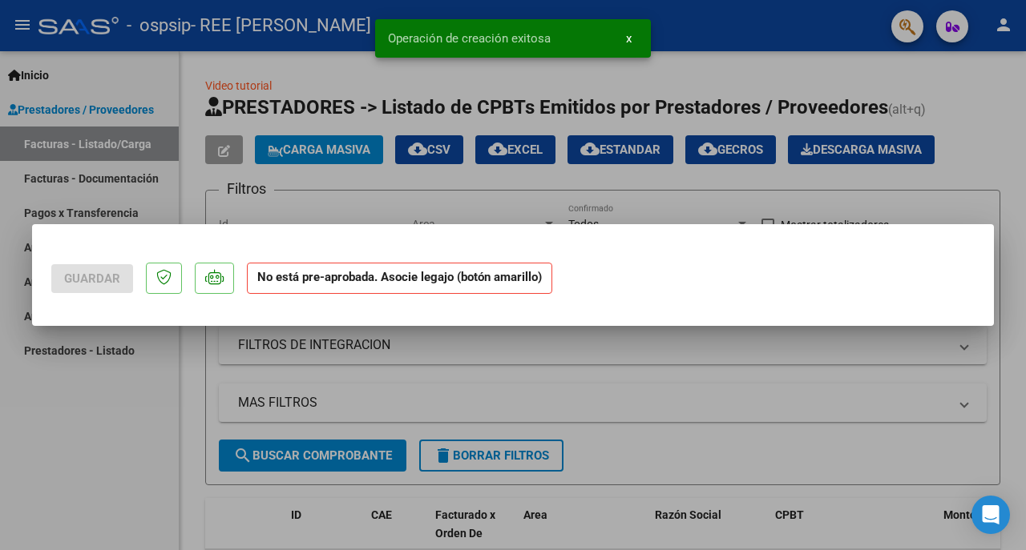
scroll to position [0, 0]
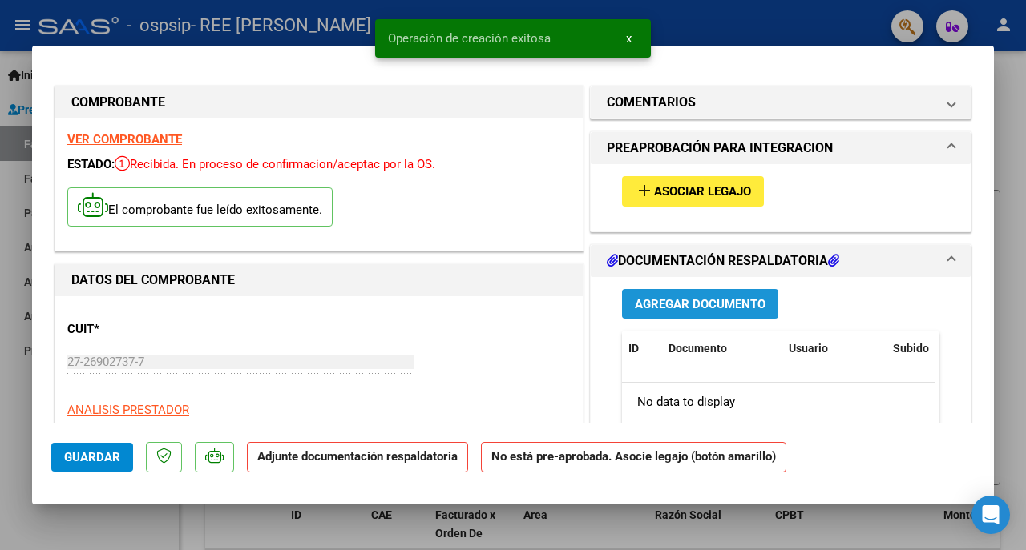
click at [703, 302] on span "Agregar Documento" at bounding box center [700, 304] width 131 height 14
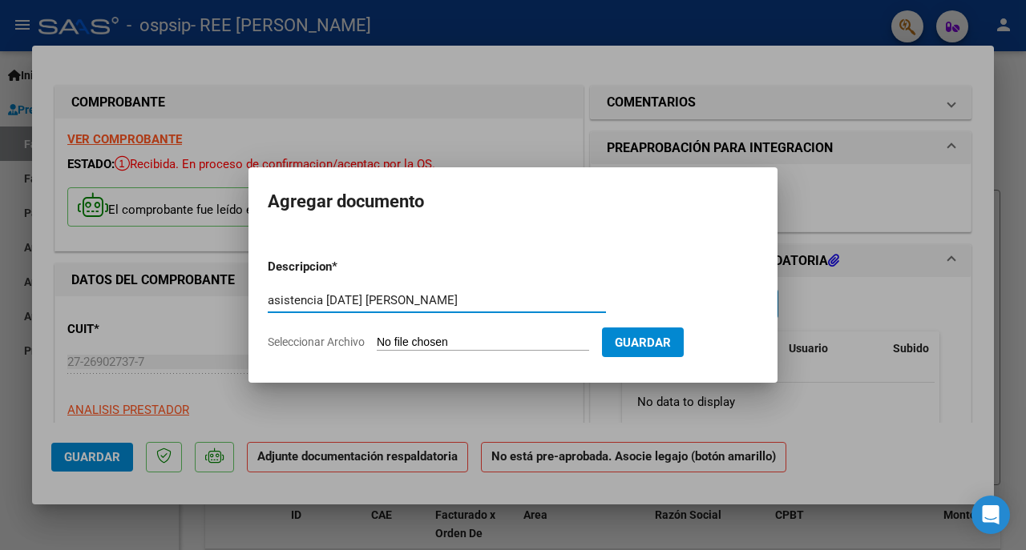
type input "asistencia [DATE] [PERSON_NAME]"
click at [432, 341] on input "Seleccionar Archivo" at bounding box center [483, 343] width 212 height 15
type input "C:\fakepath\asistencia [DATE] [PERSON_NAME].pdf"
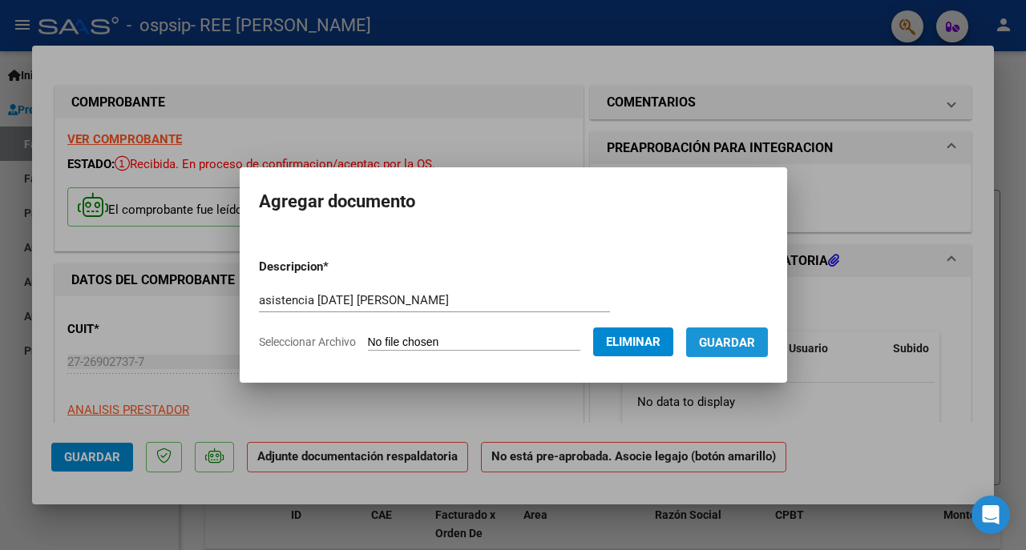
click at [752, 341] on span "Guardar" at bounding box center [727, 343] width 56 height 14
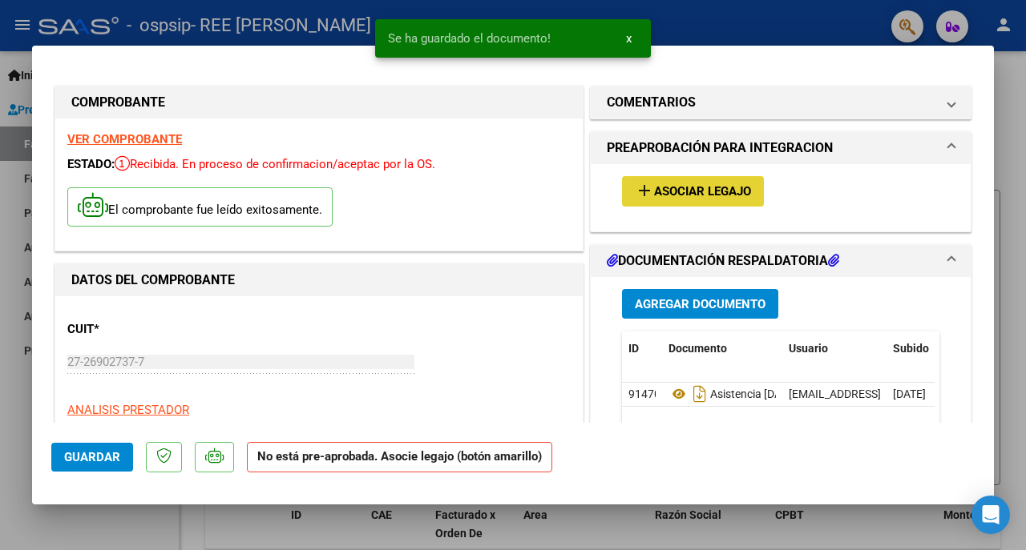
click at [681, 188] on span "Asociar Legajo" at bounding box center [702, 192] width 97 height 14
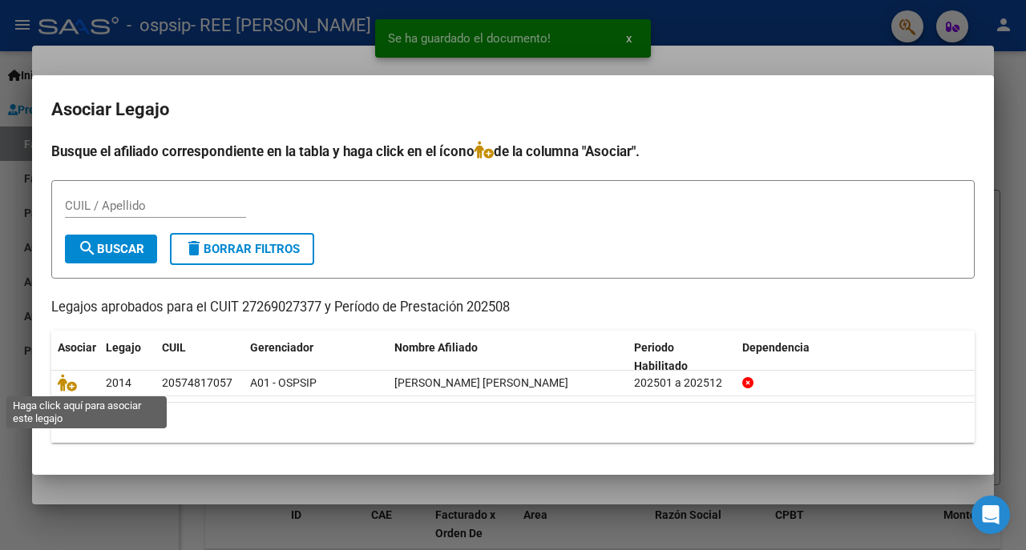
click at [62, 376] on icon at bounding box center [67, 383] width 19 height 18
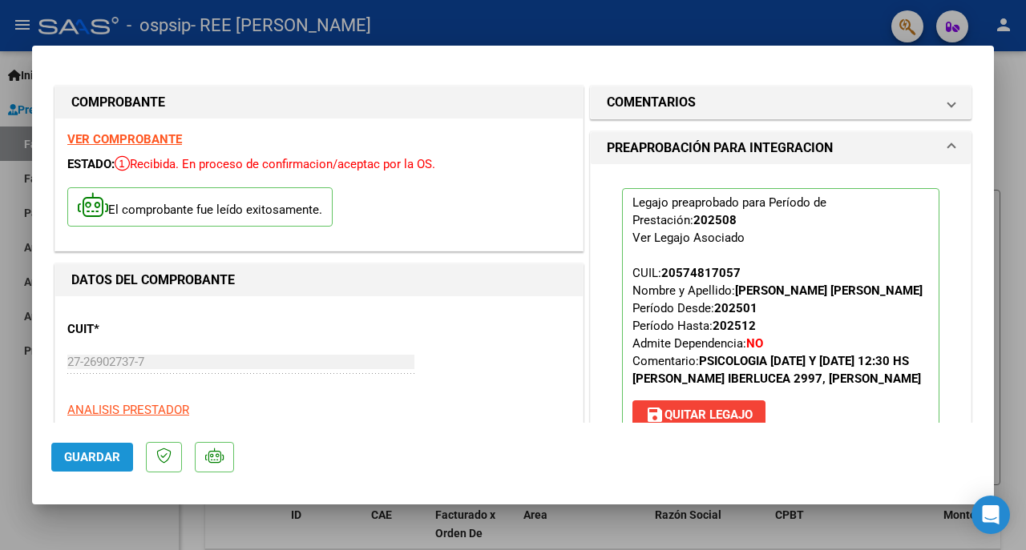
click at [85, 448] on button "Guardar" at bounding box center [92, 457] width 82 height 29
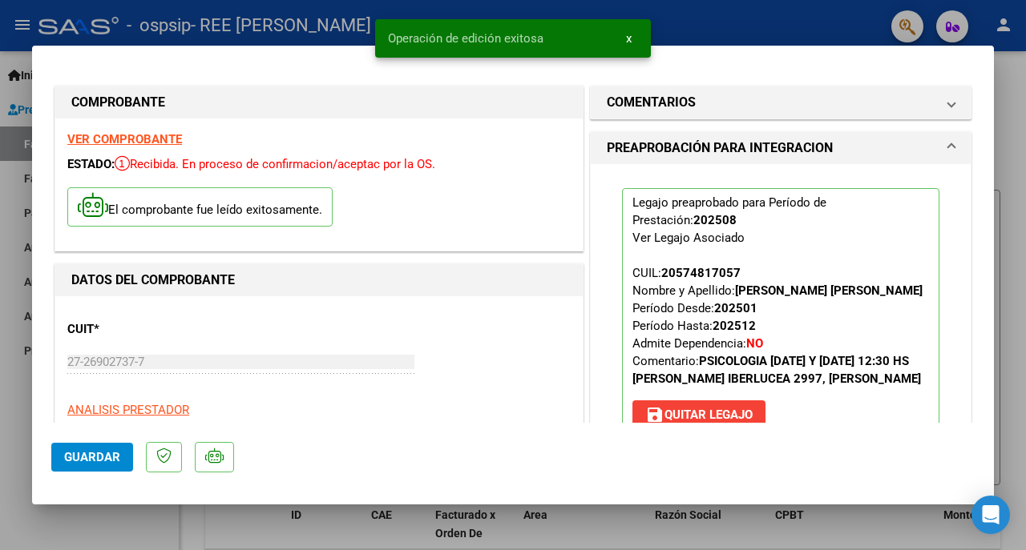
click at [14, 441] on div at bounding box center [513, 275] width 1026 height 550
type input "$ 0,00"
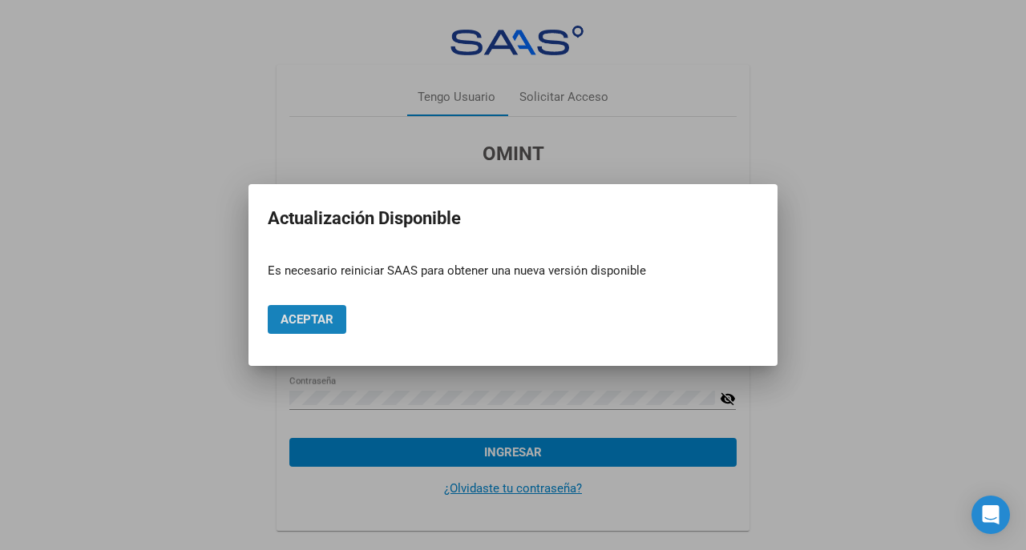
click at [327, 314] on span "Aceptar" at bounding box center [306, 319] width 53 height 14
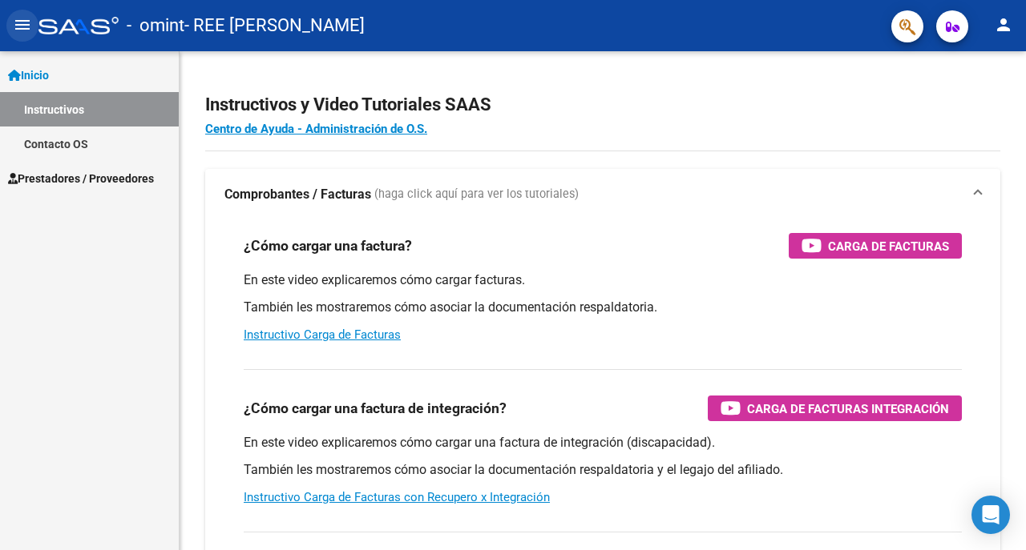
click at [27, 20] on mat-icon "menu" at bounding box center [22, 24] width 19 height 19
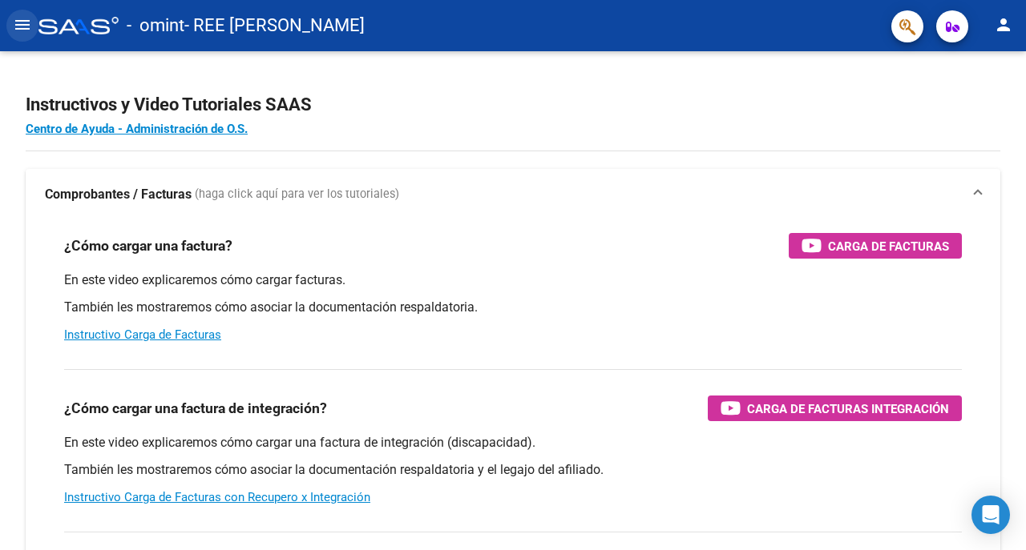
click at [29, 25] on mat-icon "menu" at bounding box center [22, 24] width 19 height 19
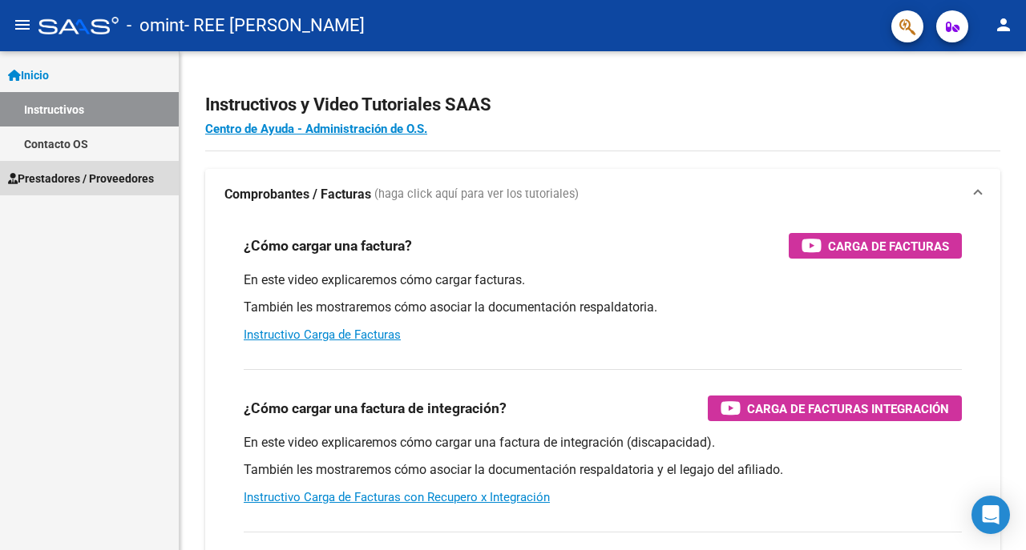
click at [93, 168] on link "Prestadores / Proveedores" at bounding box center [89, 178] width 179 height 34
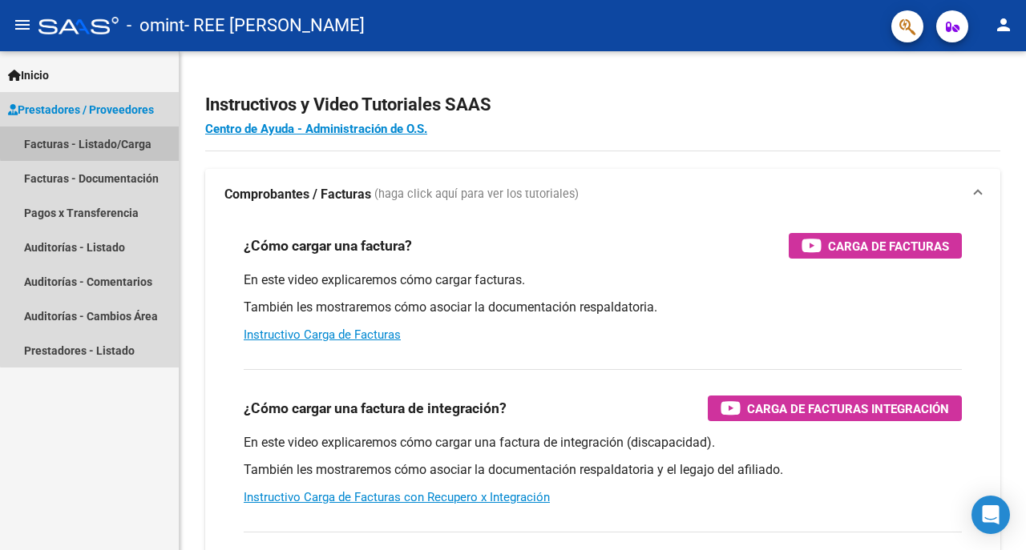
click at [115, 140] on link "Facturas - Listado/Carga" at bounding box center [89, 144] width 179 height 34
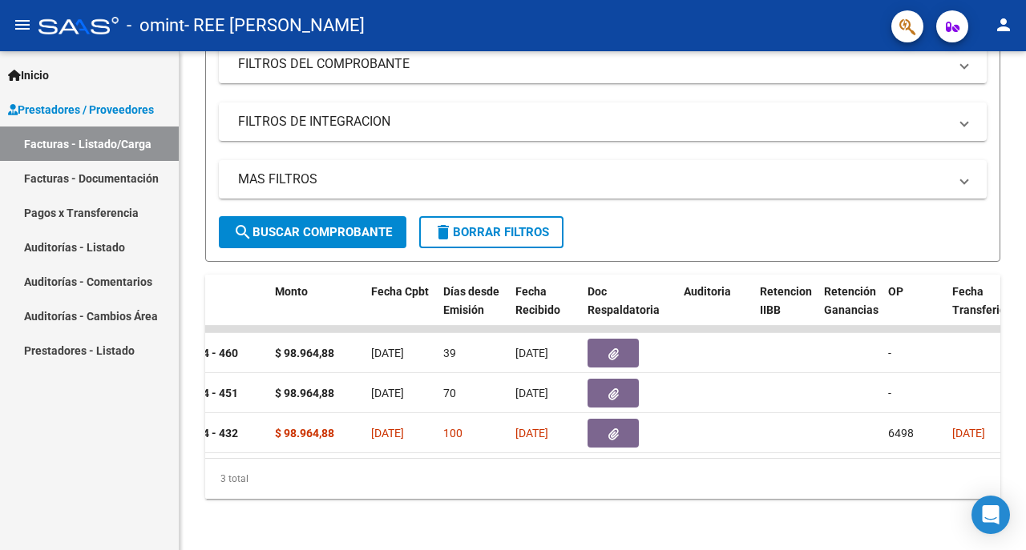
scroll to position [0, 667]
click at [629, 386] on button "button" at bounding box center [614, 393] width 51 height 29
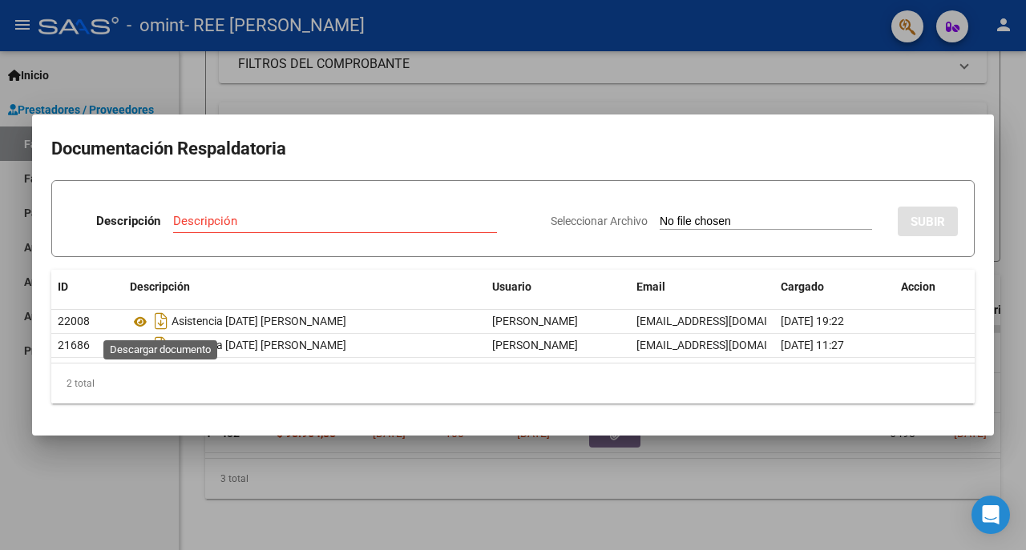
click at [156, 319] on icon "Descargar documento" at bounding box center [161, 321] width 21 height 26
click at [716, 461] on div at bounding box center [513, 275] width 1026 height 550
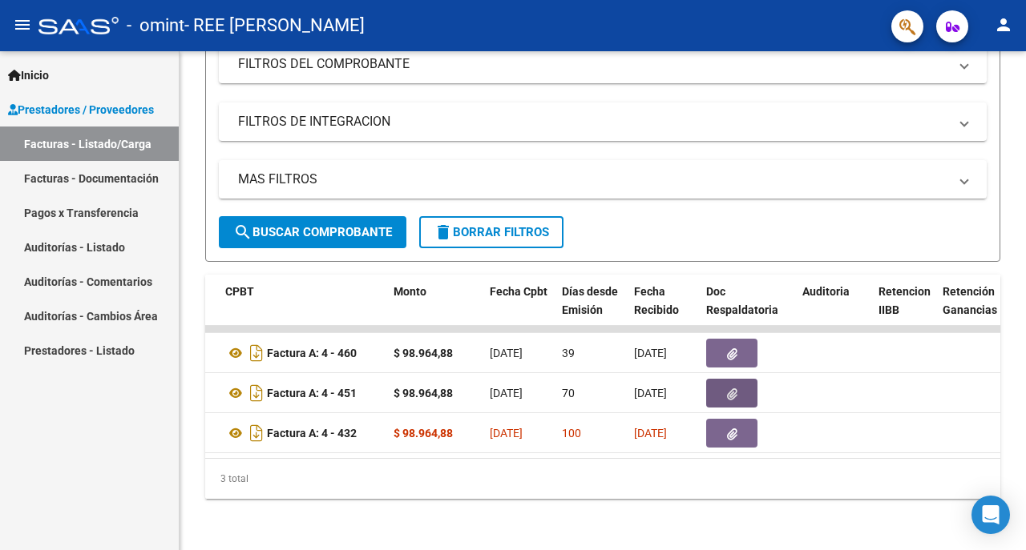
scroll to position [0, 548]
click at [745, 381] on button "button" at bounding box center [732, 393] width 51 height 29
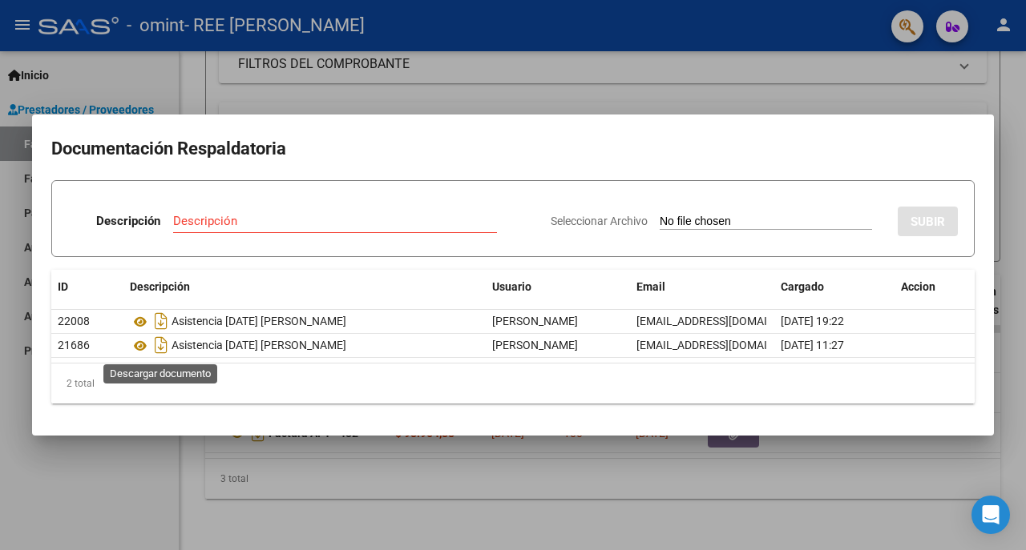
click at [158, 345] on icon "Descargar documento" at bounding box center [161, 346] width 21 height 26
click at [160, 319] on icon "Descargar documento" at bounding box center [161, 321] width 21 height 26
click at [99, 486] on div at bounding box center [513, 275] width 1026 height 550
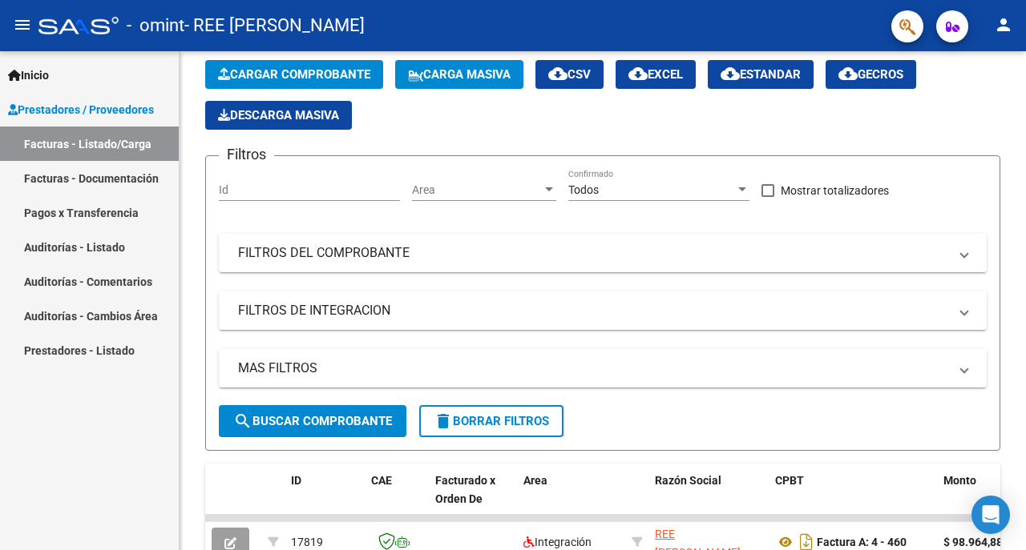
scroll to position [0, 0]
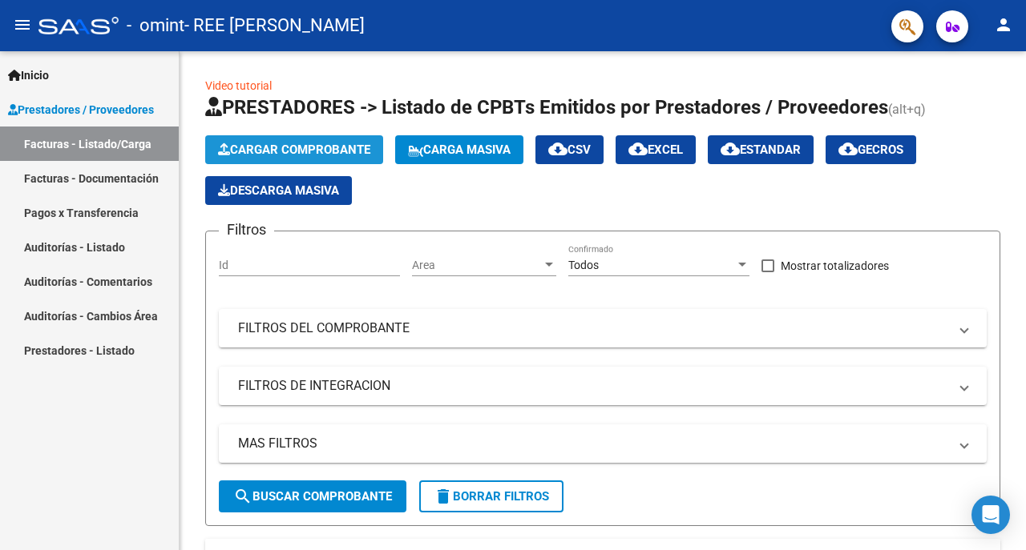
click at [335, 139] on button "Cargar Comprobante" at bounding box center [294, 149] width 178 height 29
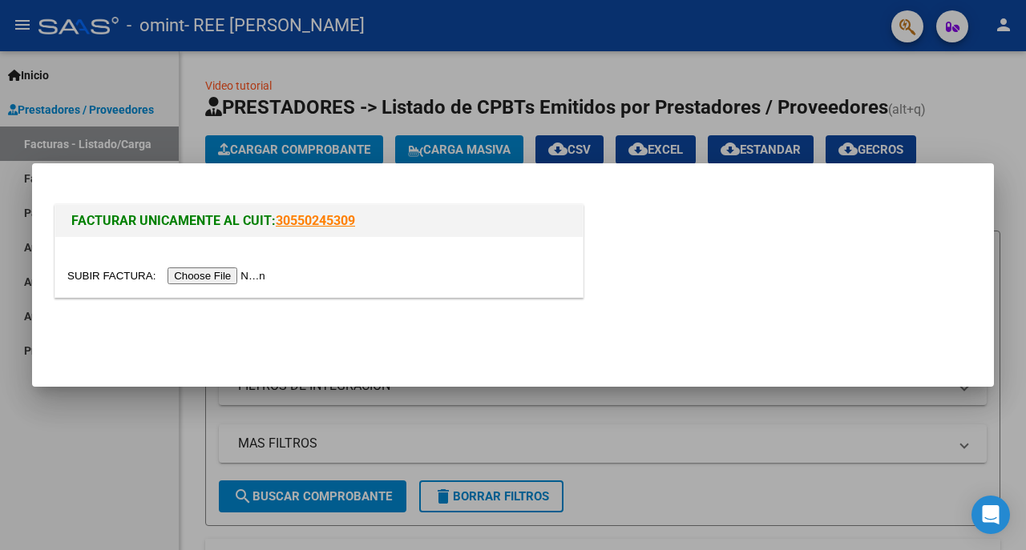
click at [220, 275] on input "file" at bounding box center [168, 276] width 203 height 17
click at [240, 281] on input "file" at bounding box center [168, 276] width 203 height 17
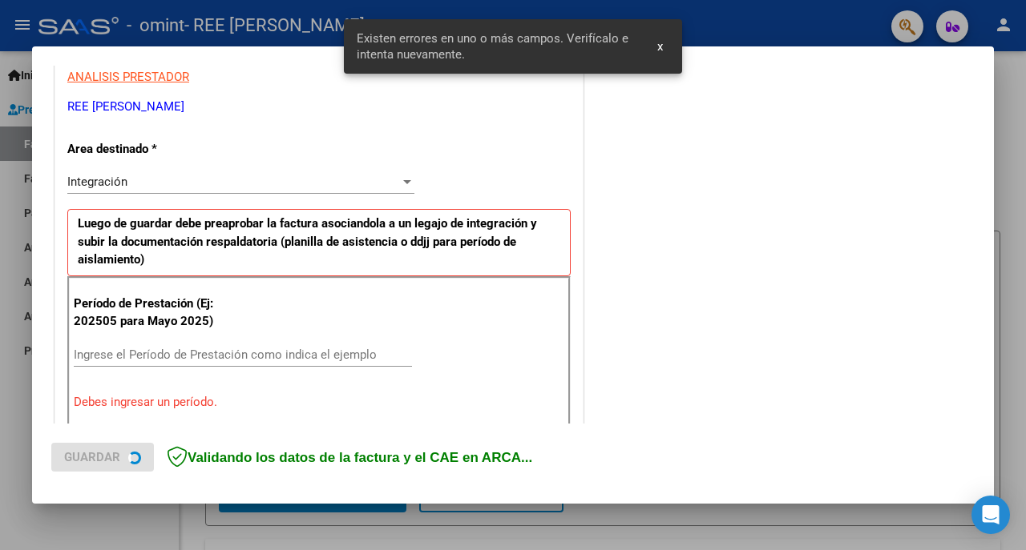
scroll to position [363, 0]
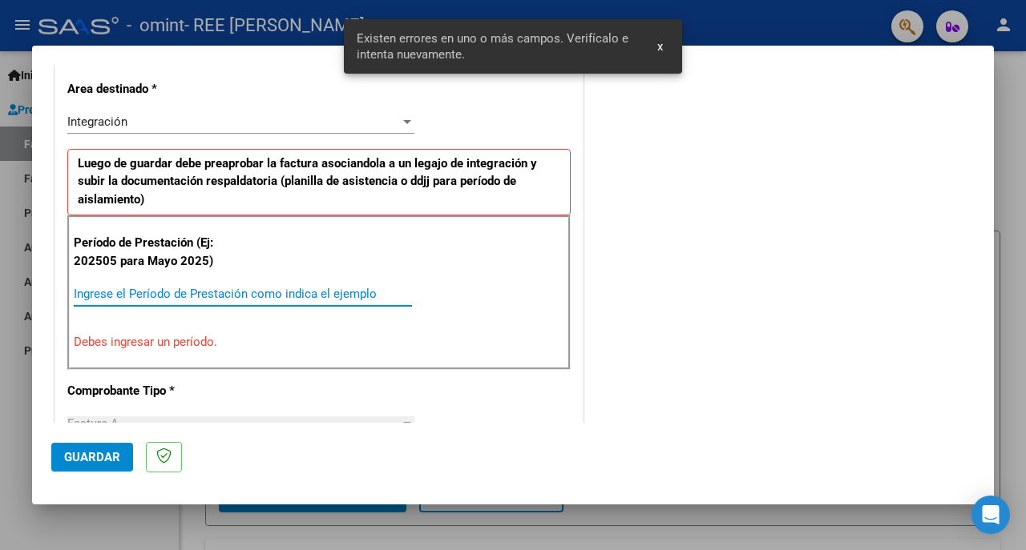
click at [174, 287] on input "Ingrese el Período de Prestación como indica el ejemplo" at bounding box center [243, 294] width 338 height 14
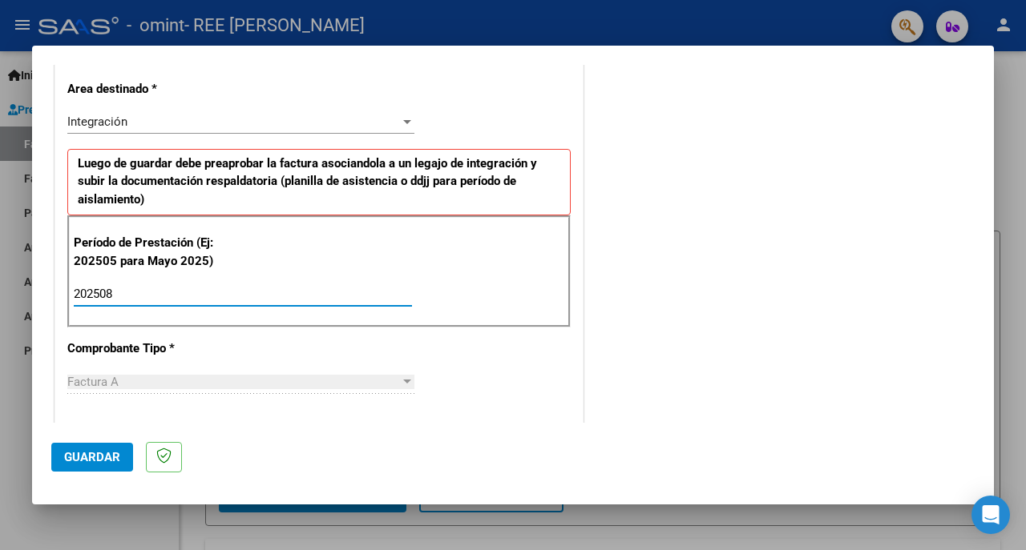
type input "202508"
click at [86, 454] on span "Guardar" at bounding box center [92, 457] width 56 height 14
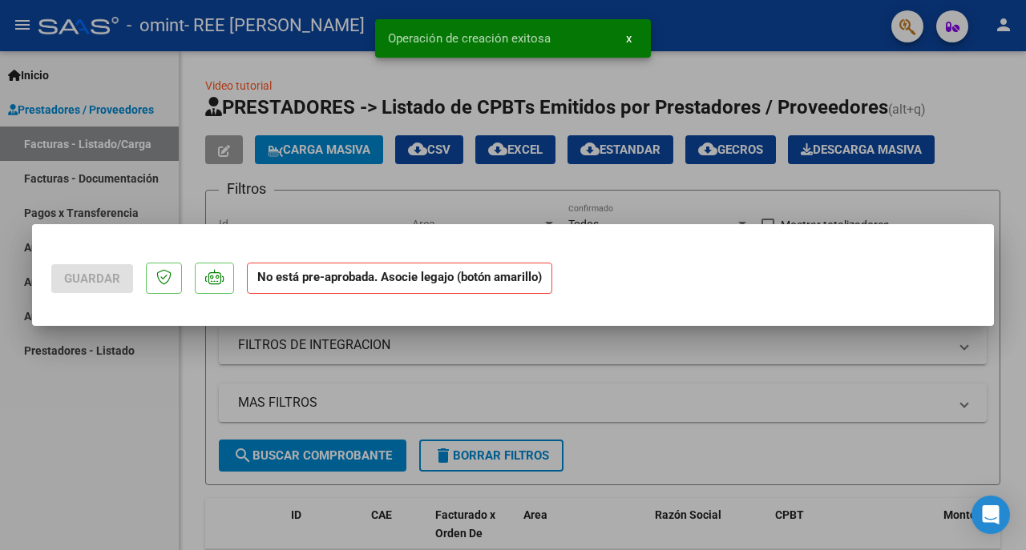
scroll to position [0, 0]
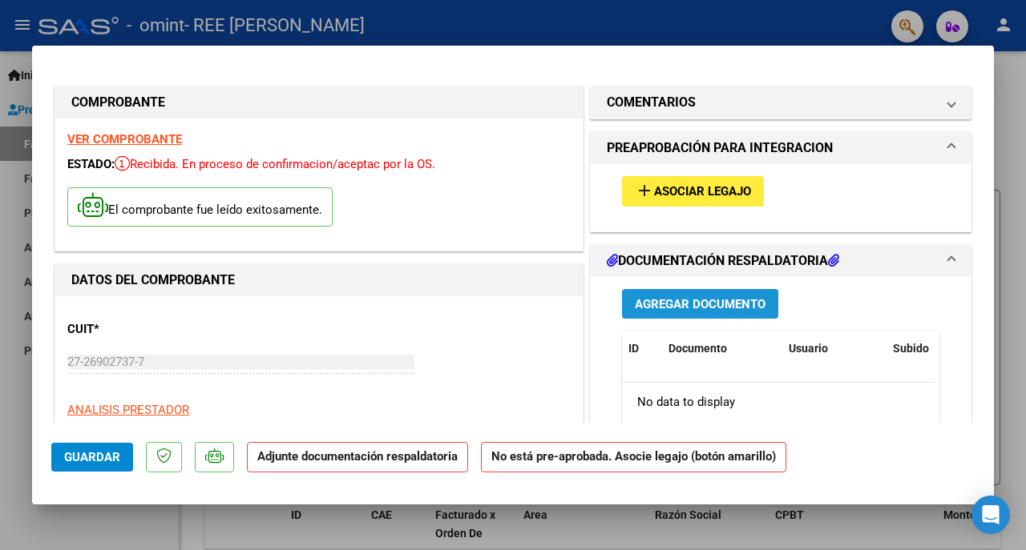
click at [692, 300] on span "Agregar Documento" at bounding box center [700, 304] width 131 height 14
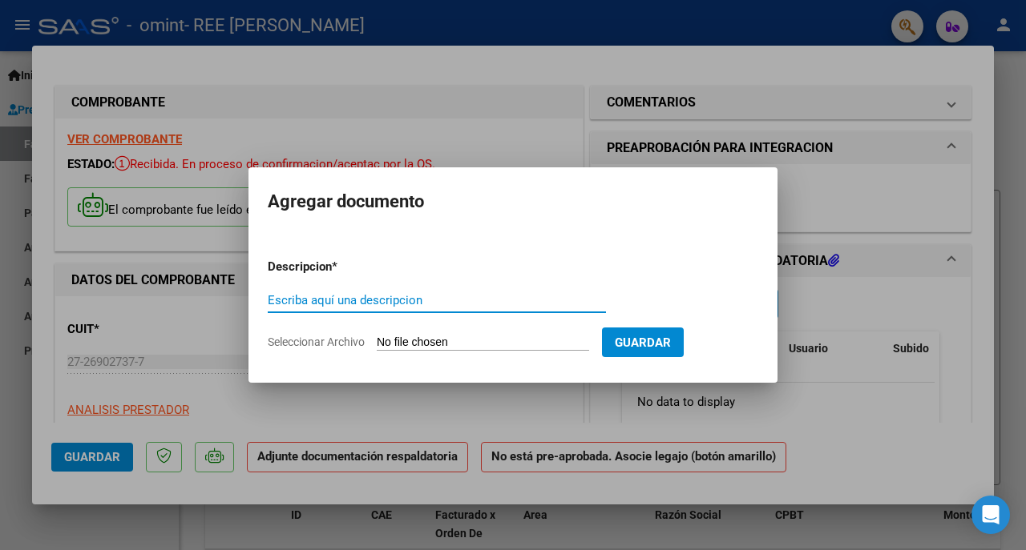
click at [434, 306] on input "Escriba aquí una descripcion" at bounding box center [437, 300] width 338 height 14
type input "asistencia agosto 2025 Brunella Maier"
click at [454, 333] on form "Descripcion * asistencia agosto 2025 Brunella Maier Escriba aquí una descripcio…" at bounding box center [513, 304] width 490 height 117
click at [465, 341] on input "Seleccionar Archivo" at bounding box center [483, 343] width 212 height 15
type input "C:\fakepath\asistencia agosto 2025 Brunella Maier.pdf"
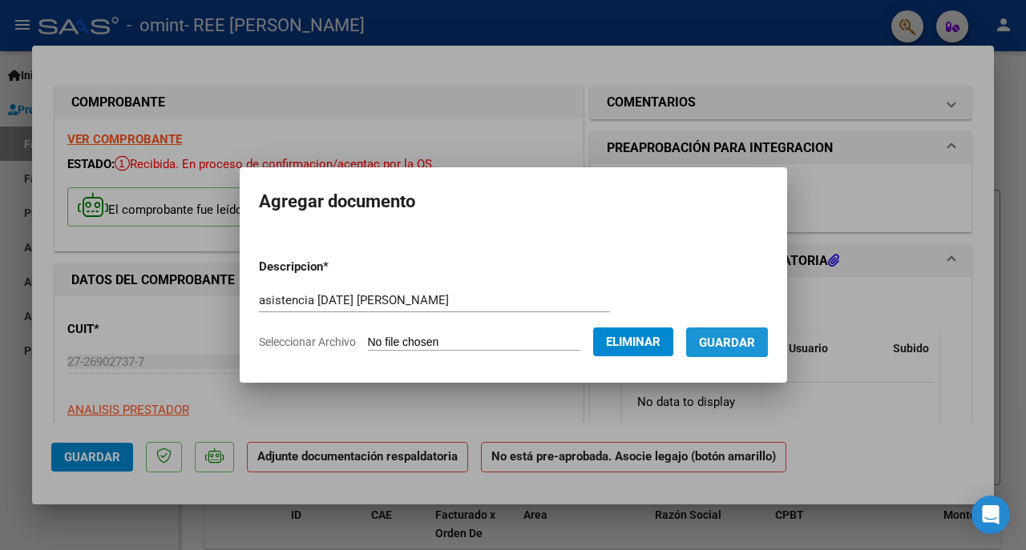
click at [749, 341] on span "Guardar" at bounding box center [727, 343] width 56 height 14
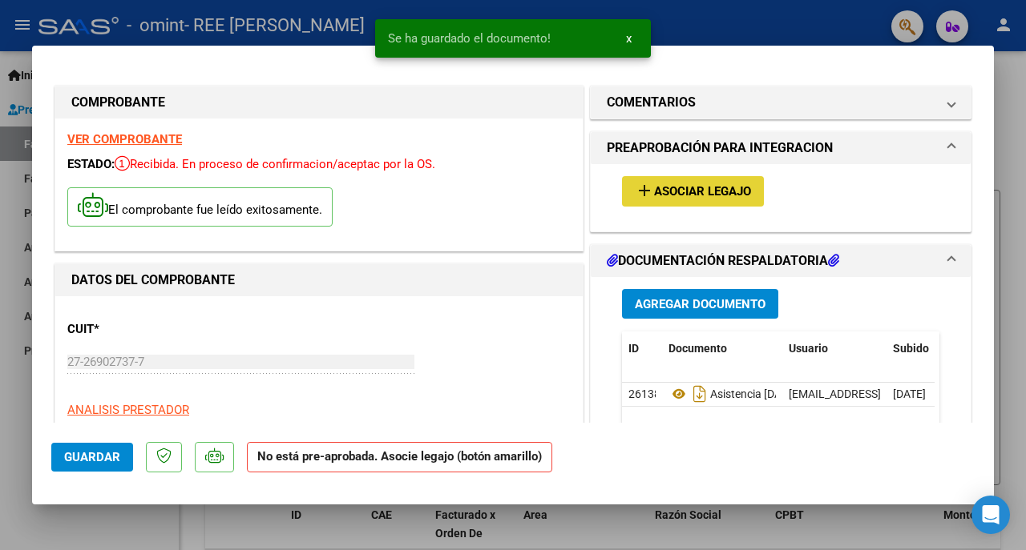
click at [707, 188] on span "Asociar Legajo" at bounding box center [702, 192] width 97 height 14
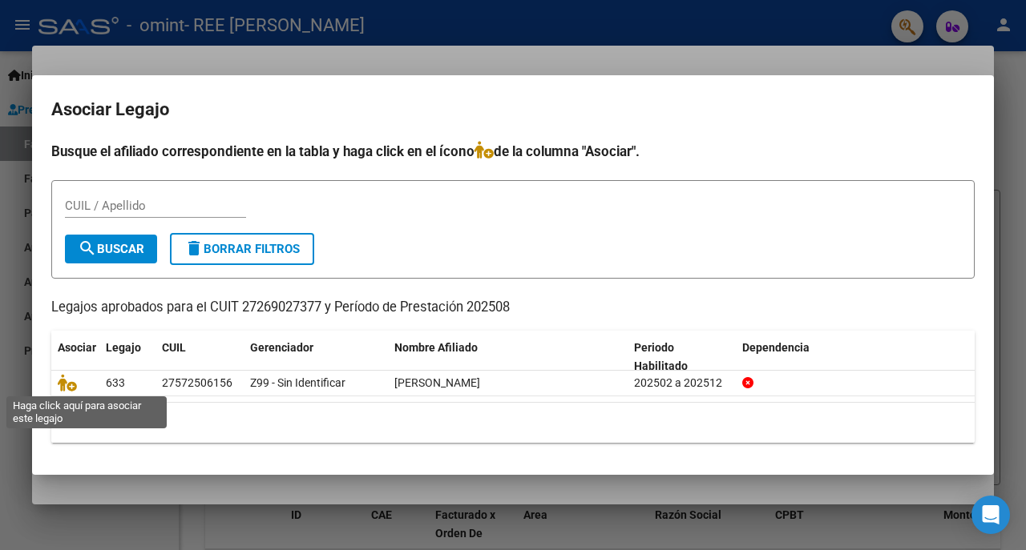
click at [68, 381] on icon at bounding box center [67, 383] width 19 height 18
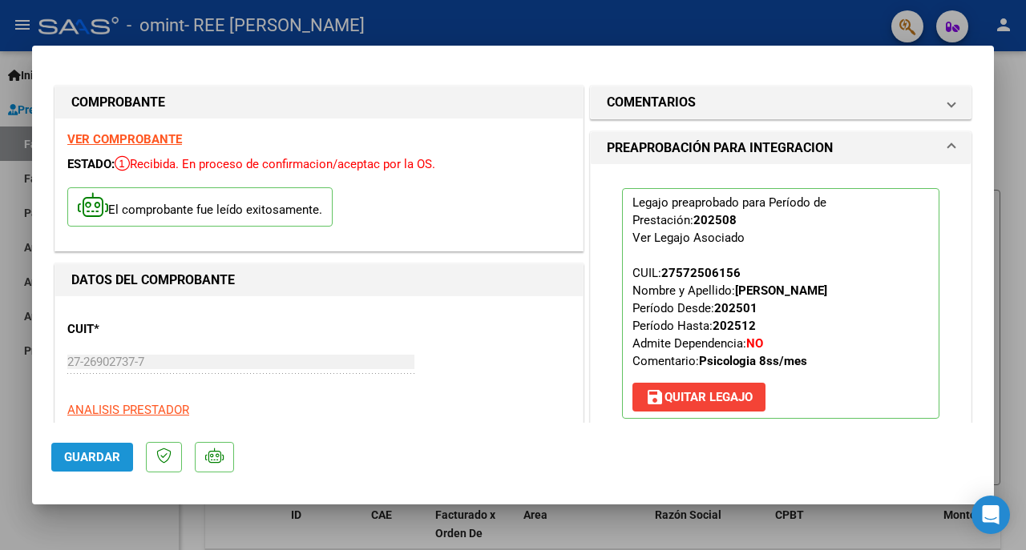
click at [90, 453] on span "Guardar" at bounding box center [92, 457] width 56 height 14
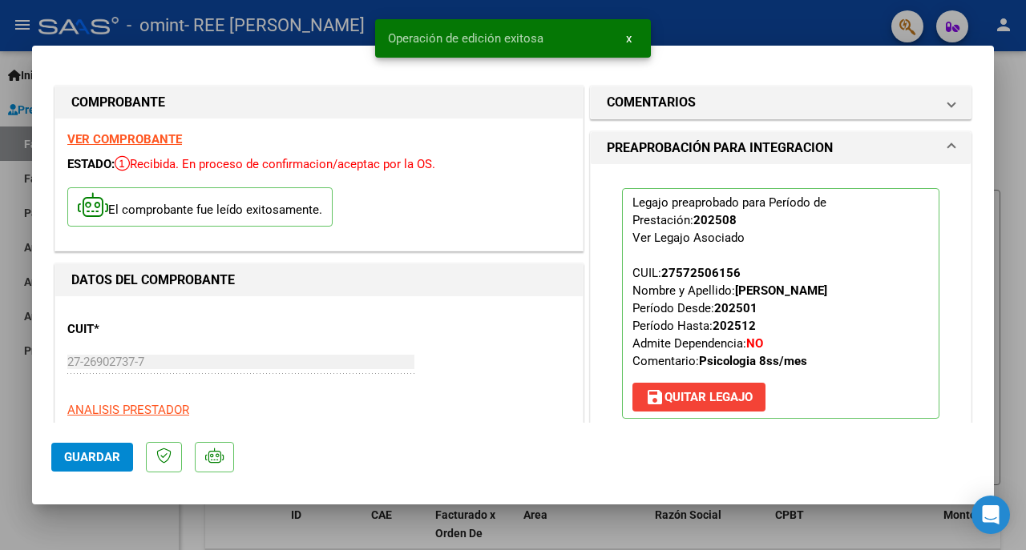
click at [42, 539] on div at bounding box center [513, 275] width 1026 height 550
type input "$ 0,00"
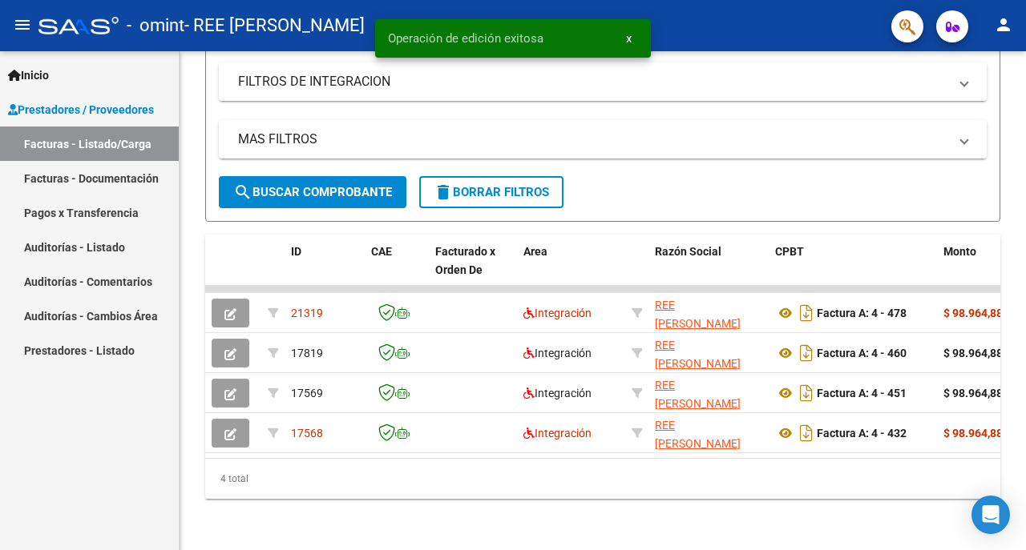
scroll to position [312, 0]
